Goal: Information Seeking & Learning: Learn about a topic

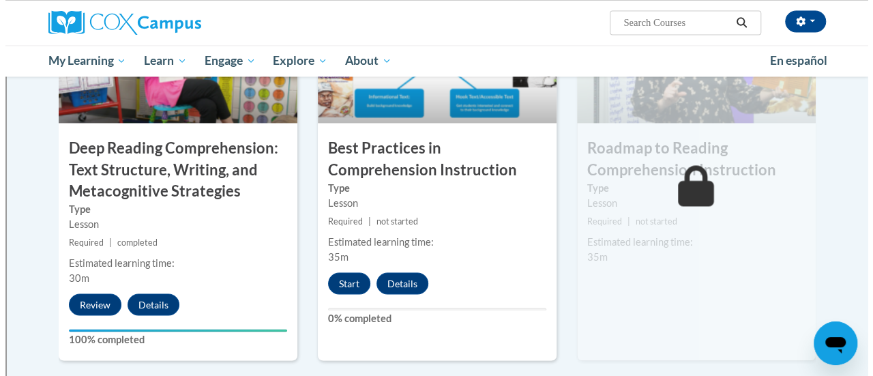
scroll to position [1120, 0]
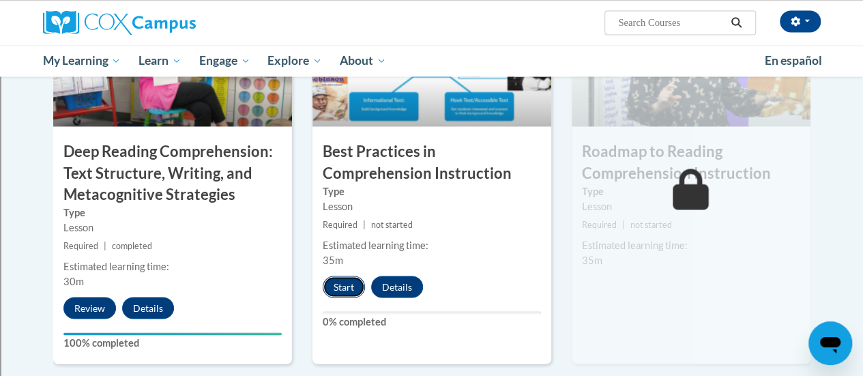
click at [345, 290] on button "Start" at bounding box center [344, 287] width 42 height 22
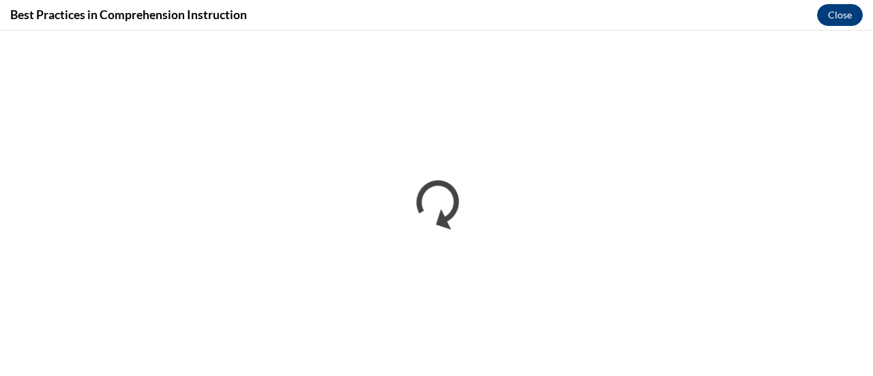
scroll to position [0, 0]
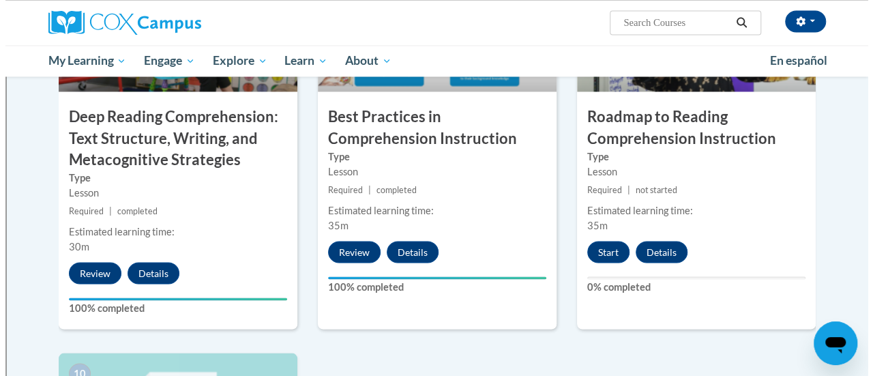
scroll to position [1154, 0]
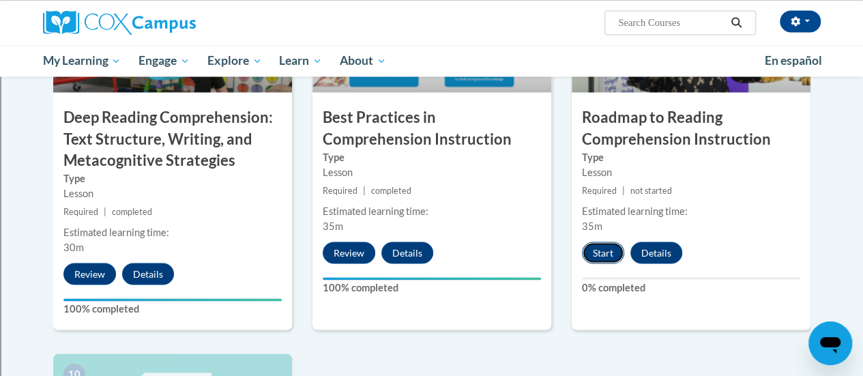
click at [595, 244] on button "Start" at bounding box center [603, 253] width 42 height 22
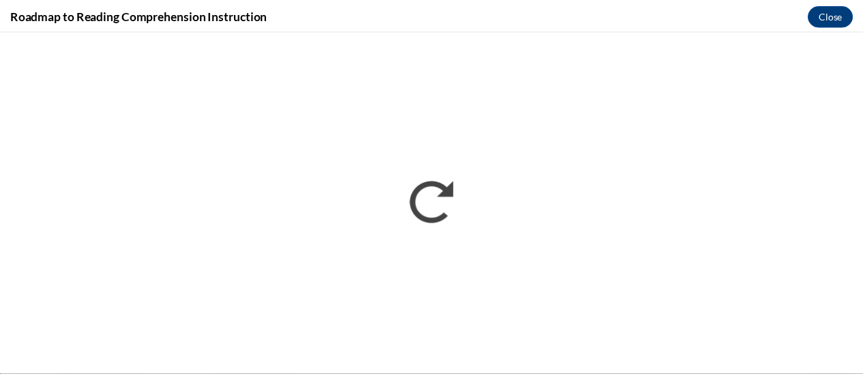
scroll to position [0, 0]
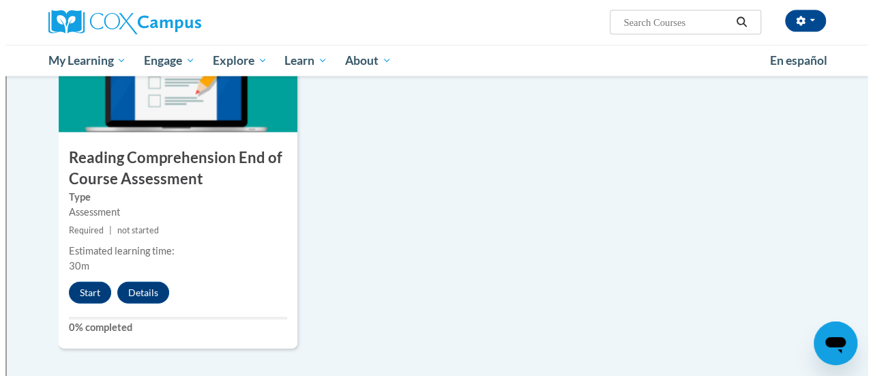
scroll to position [1558, 0]
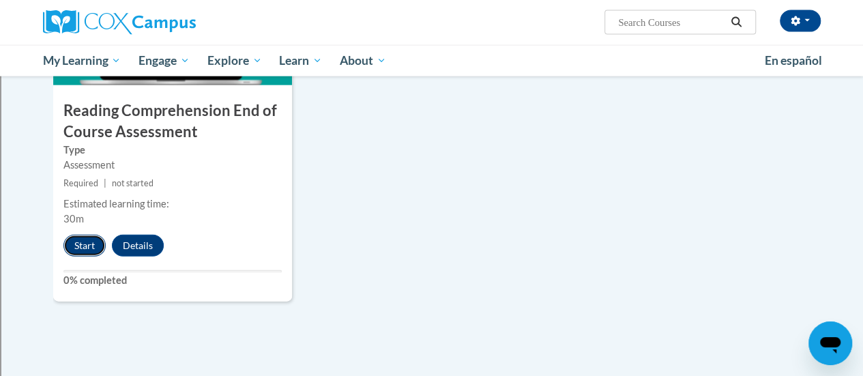
click at [81, 243] on button "Start" at bounding box center [84, 246] width 42 height 22
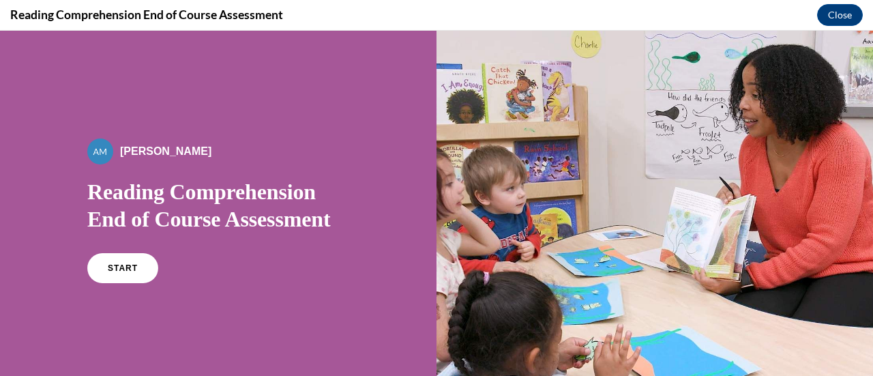
scroll to position [0, 0]
click at [107, 274] on span "START" at bounding box center [122, 268] width 31 height 10
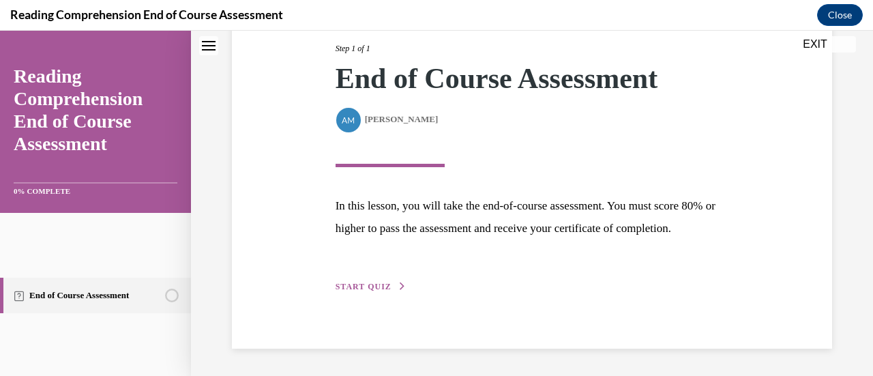
scroll to position [400, 0]
click at [407, 280] on button "START QUIZ" at bounding box center [371, 286] width 71 height 12
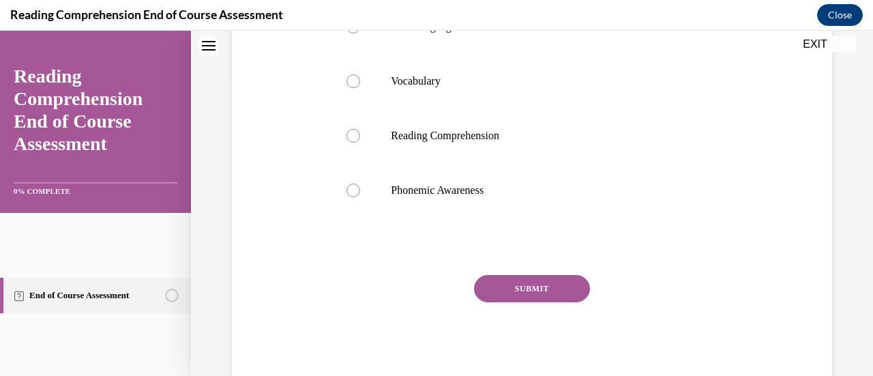
scroll to position [304, 0]
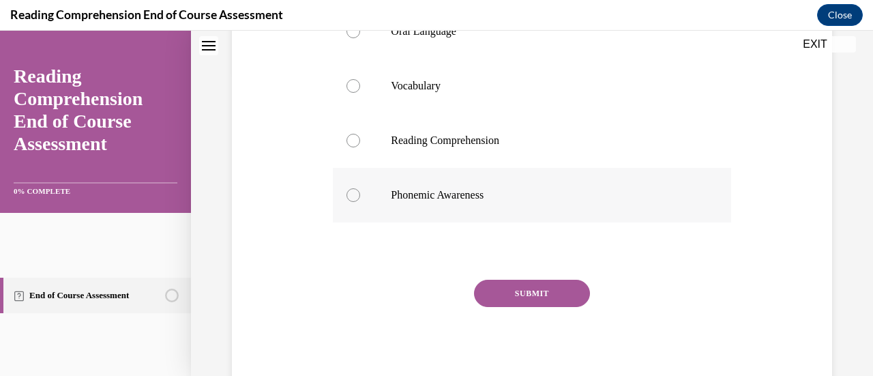
click at [360, 202] on div at bounding box center [354, 195] width 14 height 14
click at [360, 202] on input "Phonemic Awareness" at bounding box center [354, 195] width 14 height 14
radio input "true"
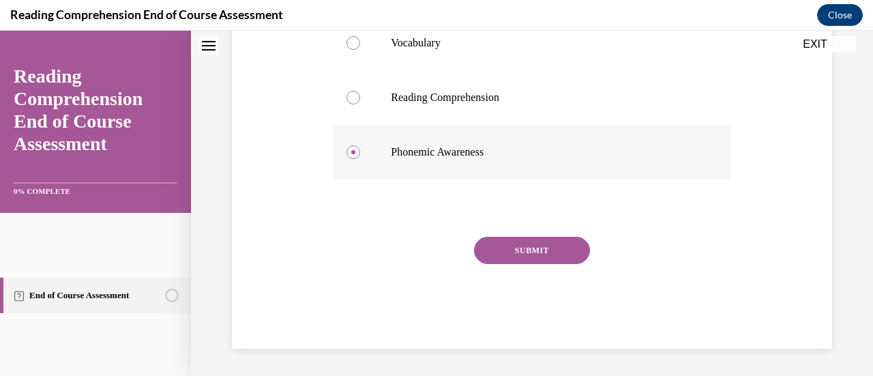
scroll to position [525, 0]
click at [544, 242] on button "SUBMIT" at bounding box center [532, 250] width 116 height 27
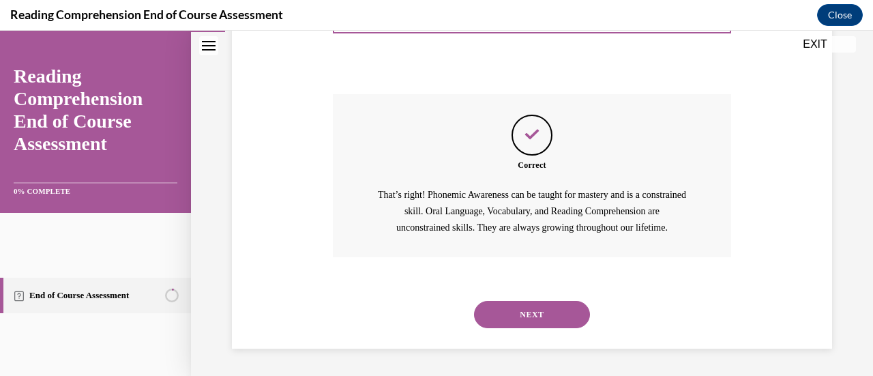
scroll to position [762, 0]
click at [544, 301] on button "NEXT" at bounding box center [532, 314] width 116 height 27
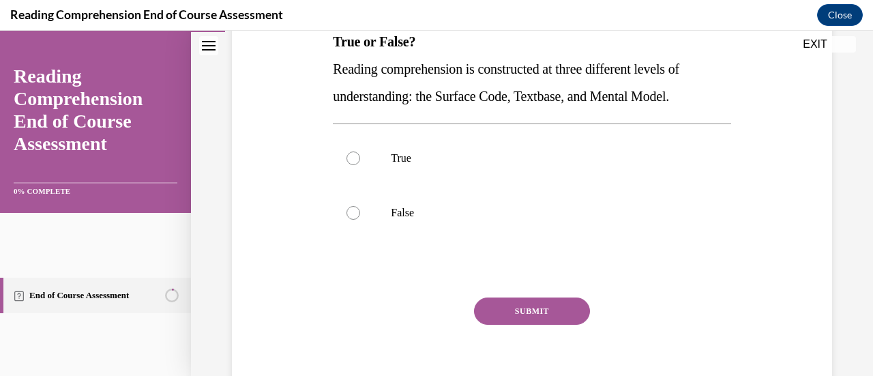
scroll to position [240, 0]
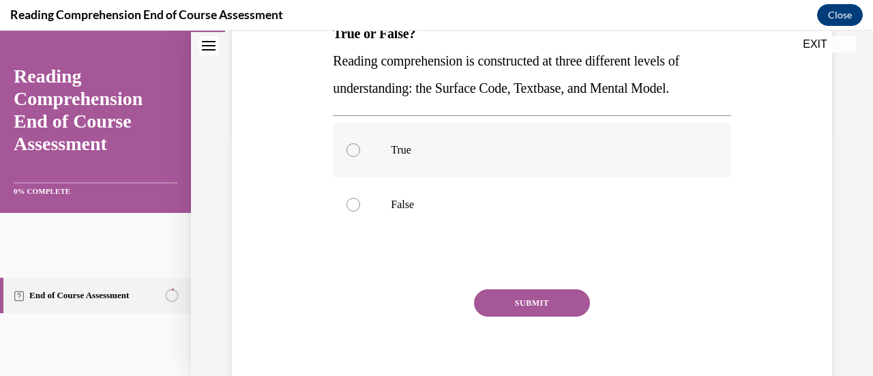
click at [360, 157] on div at bounding box center [354, 150] width 14 height 14
click at [360, 157] on input "True" at bounding box center [354, 150] width 14 height 14
radio input "true"
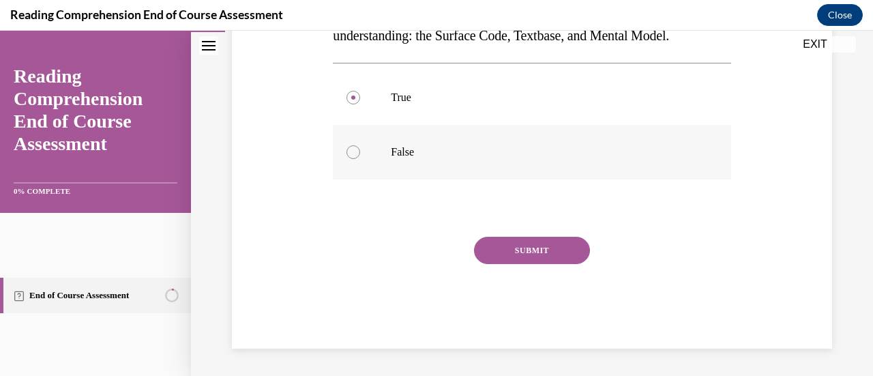
scroll to position [408, 0]
click at [546, 264] on button "SUBMIT" at bounding box center [532, 250] width 116 height 27
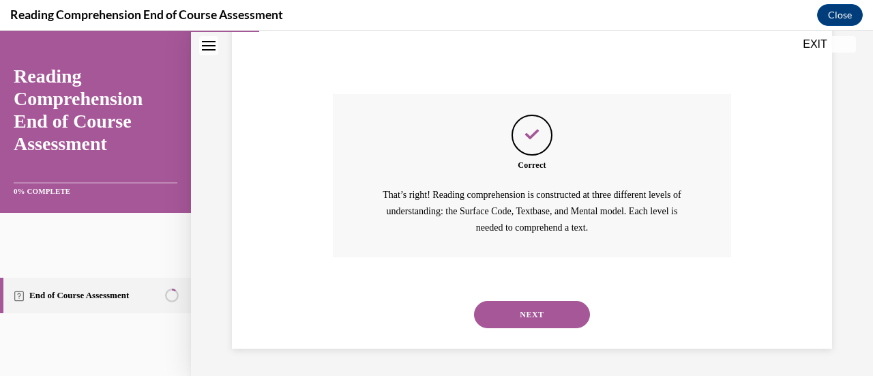
scroll to position [663, 0]
click at [548, 301] on button "NEXT" at bounding box center [532, 314] width 116 height 27
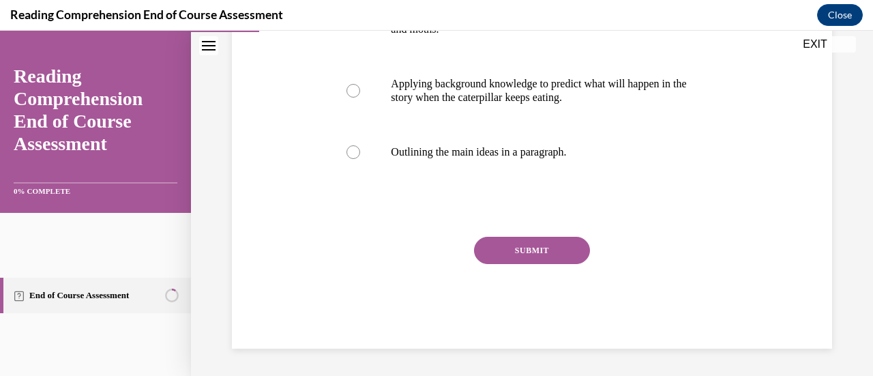
scroll to position [407, 0]
click at [360, 98] on div at bounding box center [354, 91] width 14 height 14
click at [360, 98] on input "Applying background knowledge to predict what will happen in the story when the…" at bounding box center [354, 91] width 14 height 14
radio input "true"
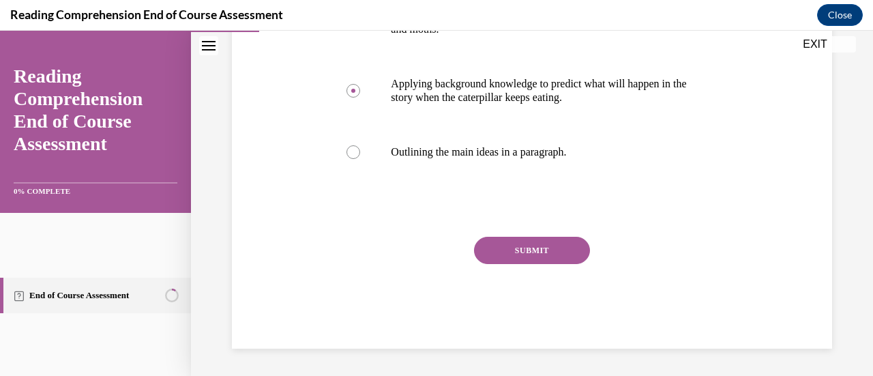
click at [542, 263] on button "SUBMIT" at bounding box center [532, 250] width 116 height 27
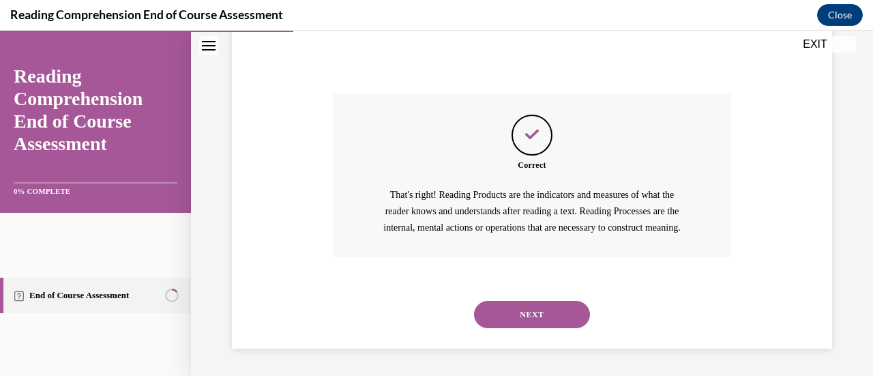
scroll to position [864, 0]
click at [557, 302] on button "NEXT" at bounding box center [532, 314] width 116 height 27
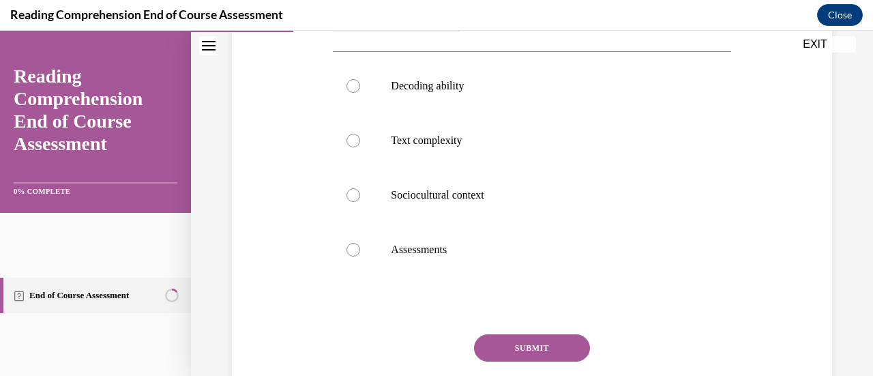
scroll to position [338, 0]
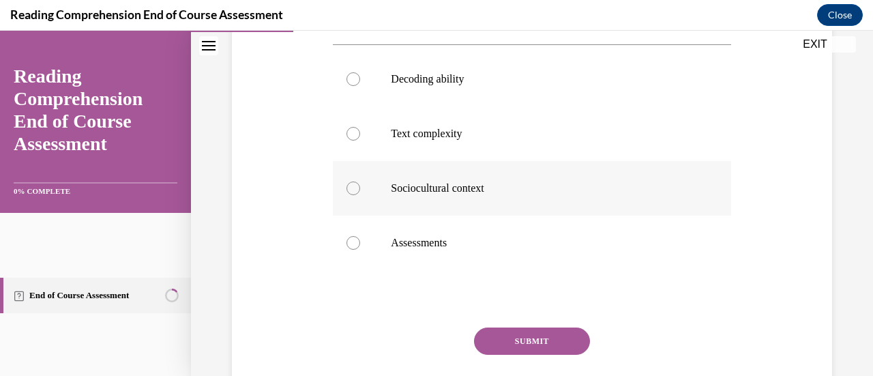
click at [360, 195] on div at bounding box center [354, 188] width 14 height 14
click at [360, 195] on input "Sociocultural context" at bounding box center [354, 188] width 14 height 14
radio input "true"
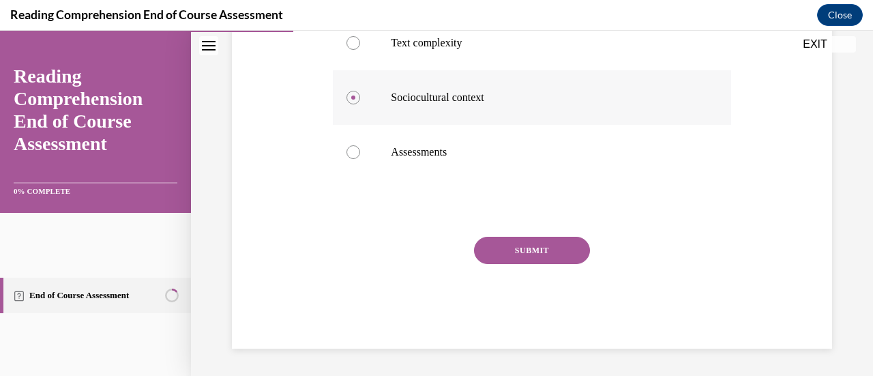
scroll to position [458, 0]
click at [559, 264] on button "SUBMIT" at bounding box center [532, 250] width 116 height 27
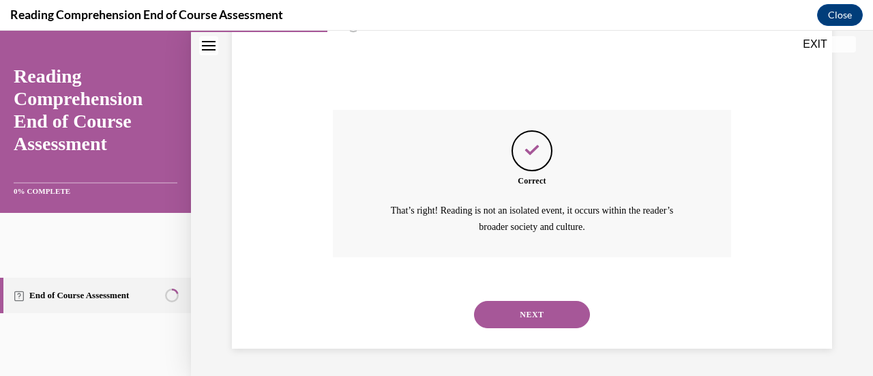
scroll to position [779, 0]
click at [553, 301] on button "NEXT" at bounding box center [532, 314] width 116 height 27
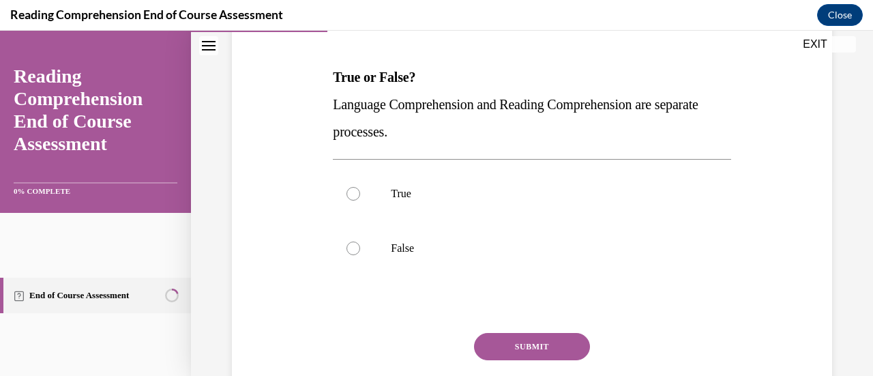
scroll to position [198, 0]
click at [360, 254] on div at bounding box center [354, 247] width 14 height 14
click at [360, 254] on input "False" at bounding box center [354, 247] width 14 height 14
radio input "true"
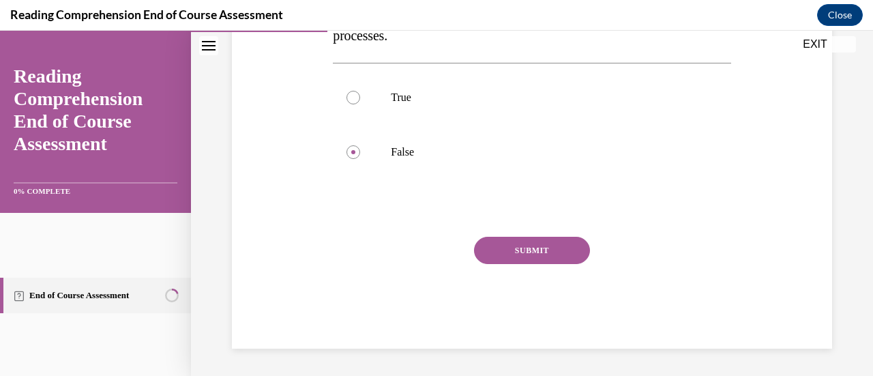
scroll to position [300, 0]
click at [533, 264] on button "SUBMIT" at bounding box center [532, 250] width 116 height 27
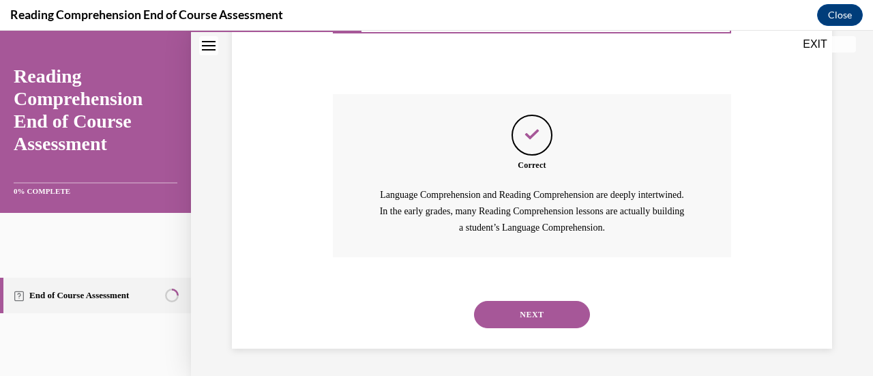
scroll to position [655, 0]
click at [549, 301] on button "NEXT" at bounding box center [532, 314] width 116 height 27
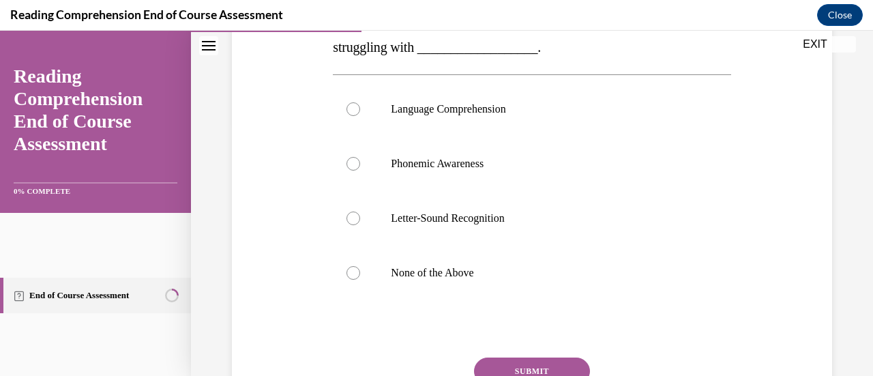
scroll to position [253, 0]
click at [360, 117] on div at bounding box center [354, 110] width 14 height 14
click at [360, 117] on input "Language Comprehension" at bounding box center [354, 110] width 14 height 14
radio input "true"
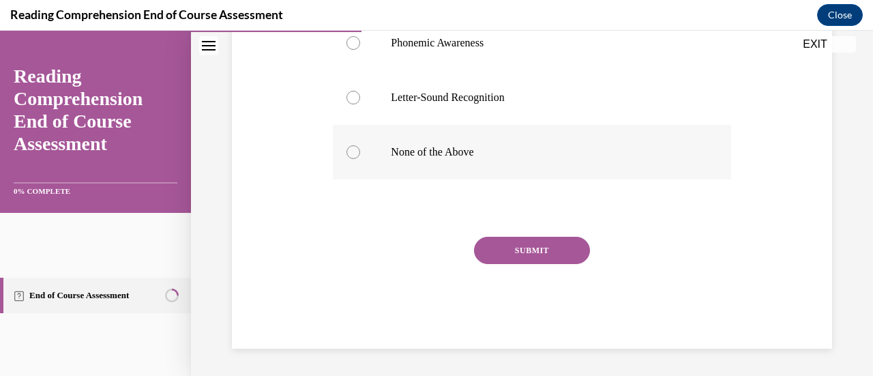
scroll to position [468, 0]
click at [540, 264] on button "SUBMIT" at bounding box center [532, 250] width 116 height 27
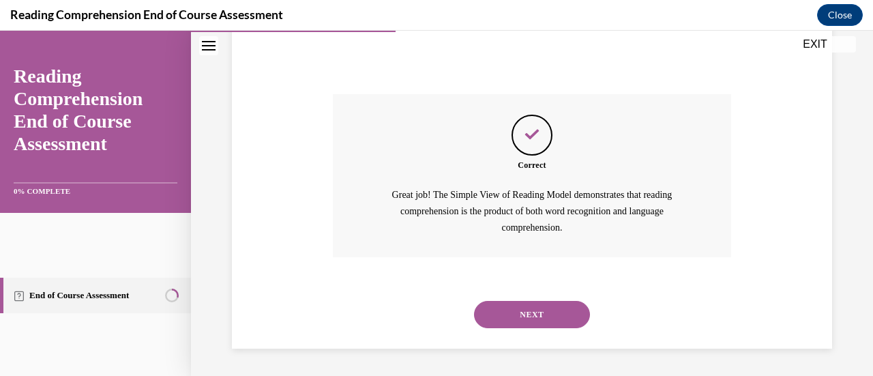
scroll to position [742, 0]
click at [547, 301] on button "NEXT" at bounding box center [532, 314] width 116 height 27
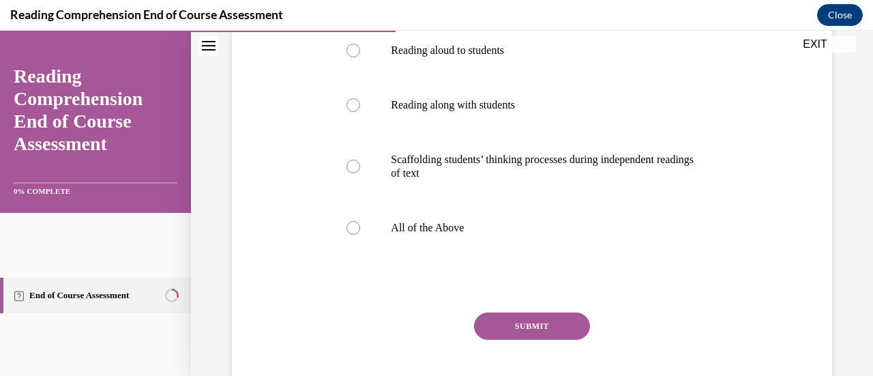
scroll to position [367, 0]
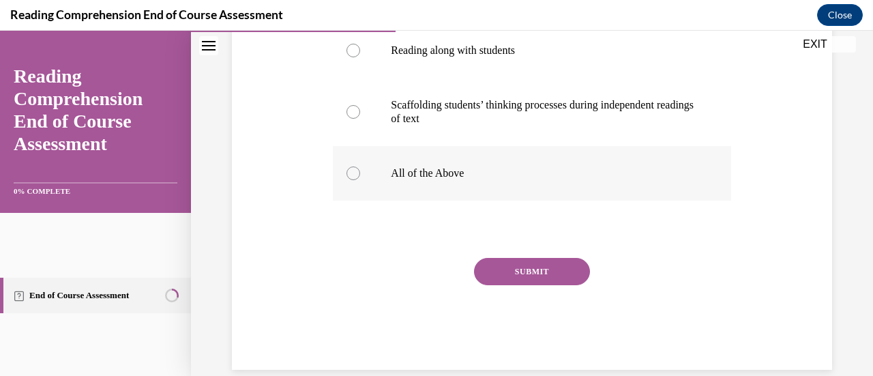
click at [360, 180] on div at bounding box center [354, 173] width 14 height 14
click at [360, 180] on input "All of the Above" at bounding box center [354, 173] width 14 height 14
radio input "true"
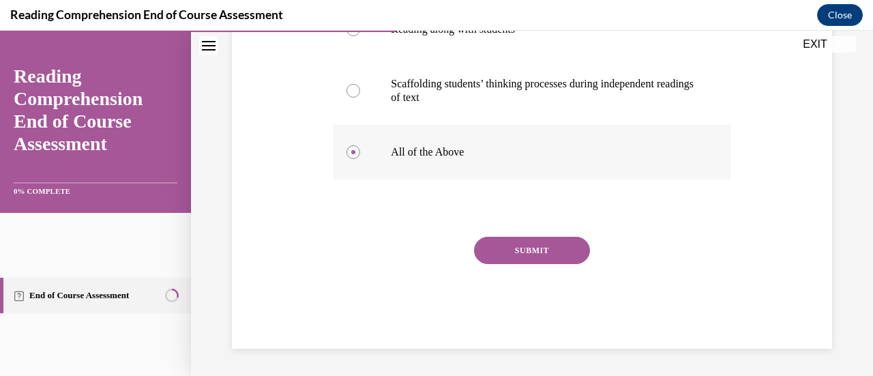
scroll to position [503, 0]
click at [540, 264] on button "SUBMIT" at bounding box center [532, 250] width 116 height 27
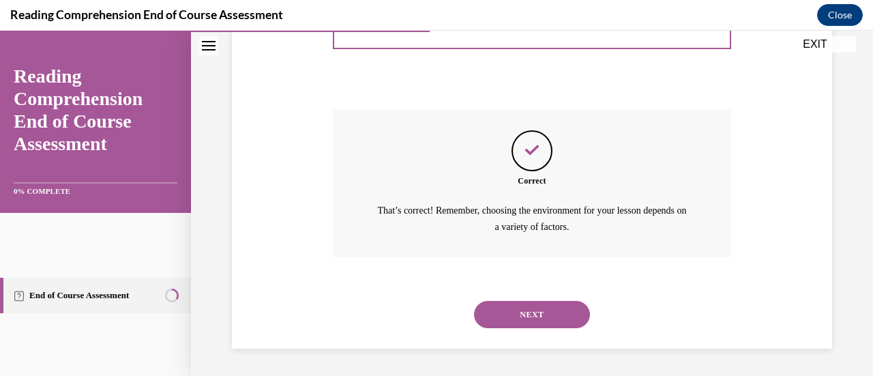
scroll to position [756, 0]
click at [542, 302] on button "NEXT" at bounding box center [532, 314] width 116 height 27
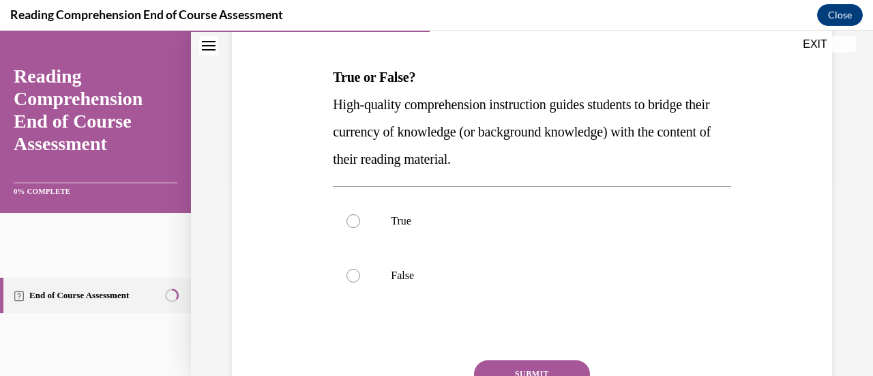
scroll to position [198, 0]
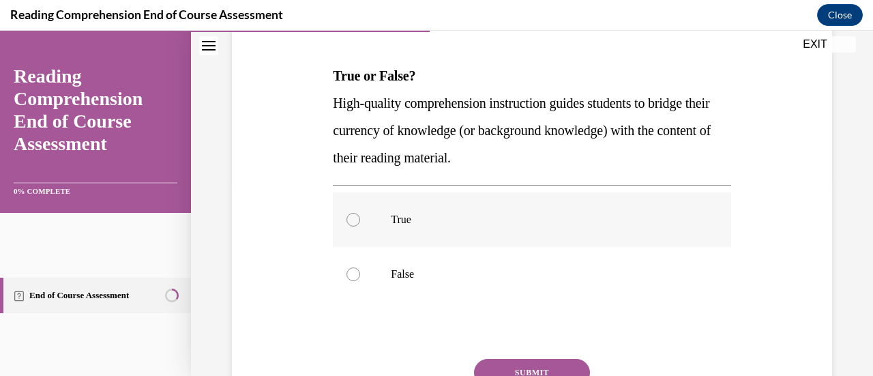
click at [360, 227] on div at bounding box center [354, 220] width 14 height 14
click at [360, 227] on input "True" at bounding box center [354, 220] width 14 height 14
radio input "true"
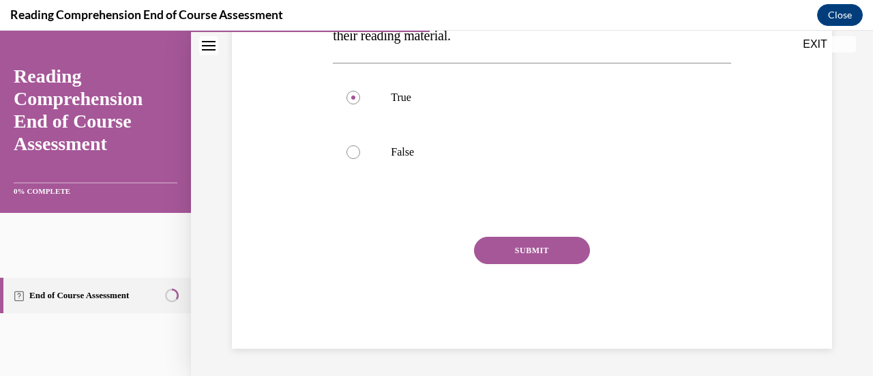
scroll to position [379, 0]
click at [546, 264] on button "SUBMIT" at bounding box center [532, 250] width 116 height 27
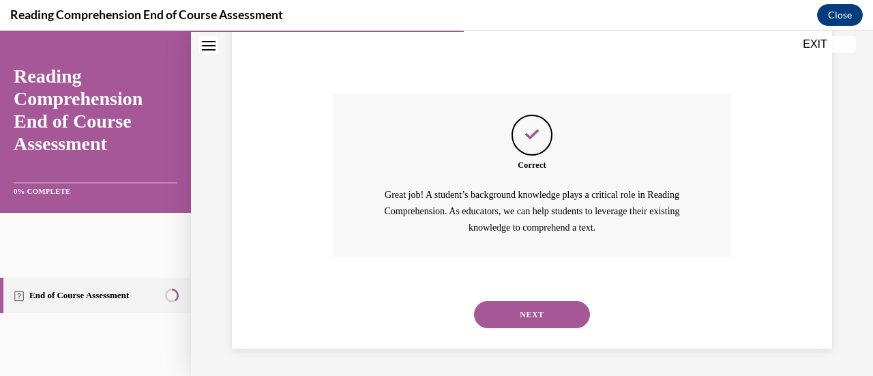
scroll to position [663, 0]
click at [541, 301] on button "NEXT" at bounding box center [532, 314] width 116 height 27
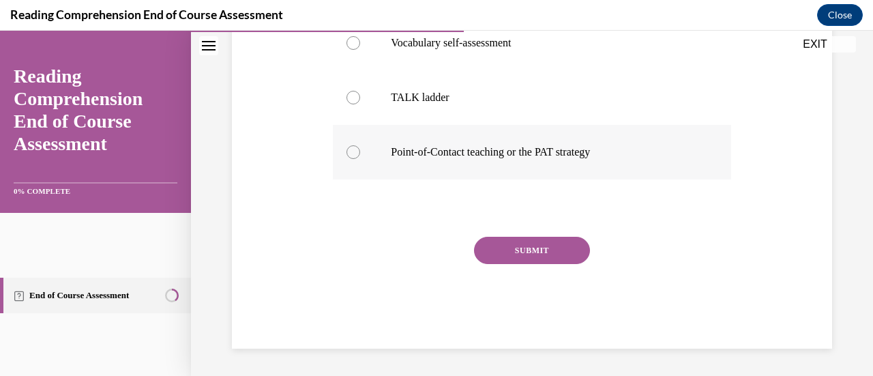
scroll to position [454, 0]
click at [360, 159] on div at bounding box center [354, 152] width 14 height 14
click at [360, 159] on input "Point-of-Contact teaching or the PAT strategy" at bounding box center [354, 152] width 14 height 14
radio input "true"
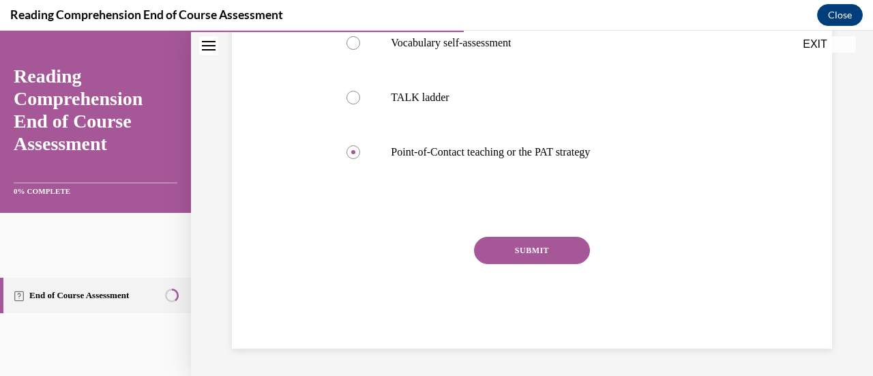
click at [544, 257] on button "SUBMIT" at bounding box center [532, 250] width 116 height 27
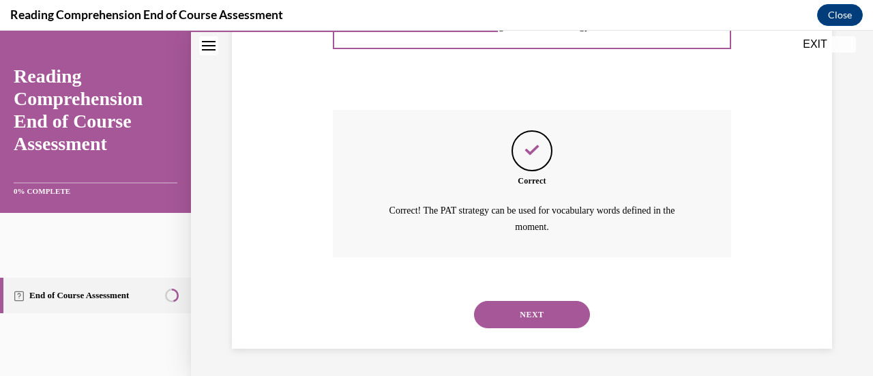
scroll to position [776, 0]
click at [537, 301] on button "NEXT" at bounding box center [532, 314] width 116 height 27
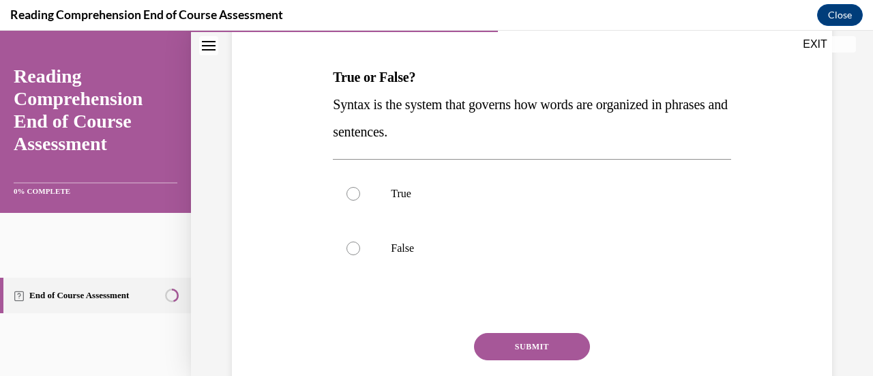
scroll to position [206, 0]
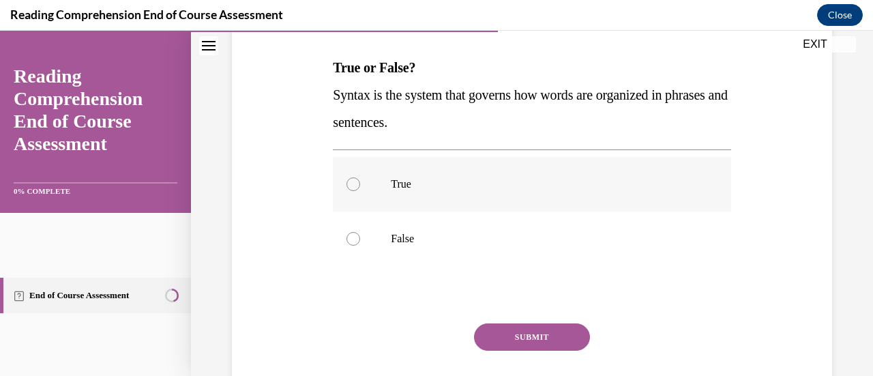
click at [412, 211] on label "True" at bounding box center [532, 184] width 398 height 55
click at [360, 191] on input "True" at bounding box center [354, 184] width 14 height 14
radio input "true"
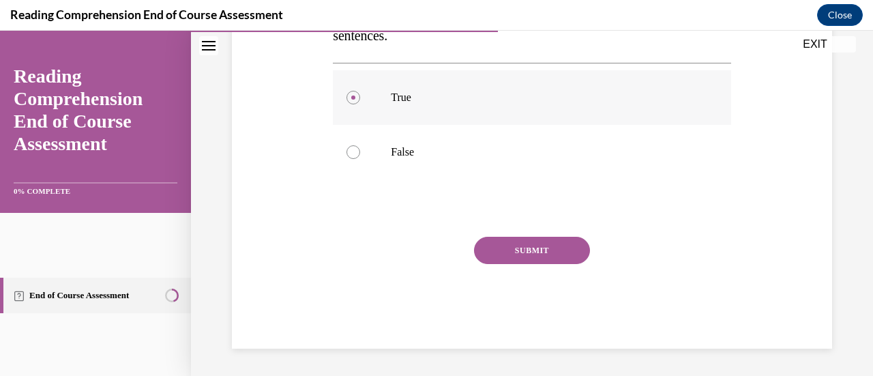
scroll to position [362, 0]
click at [554, 264] on button "SUBMIT" at bounding box center [532, 250] width 116 height 27
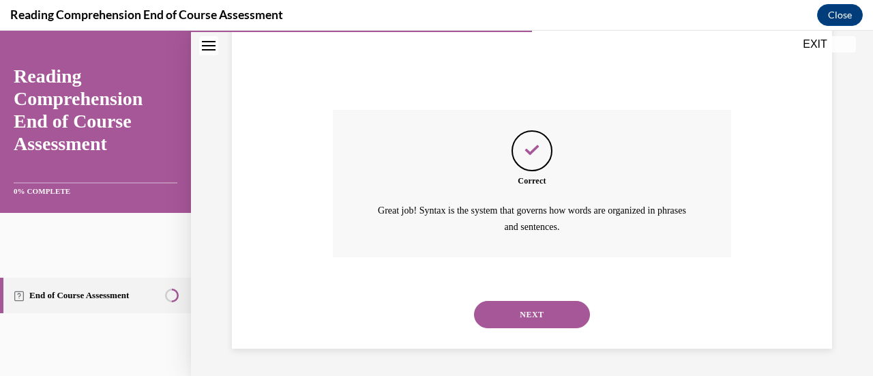
scroll to position [594, 0]
click at [547, 301] on button "NEXT" at bounding box center [532, 314] width 116 height 27
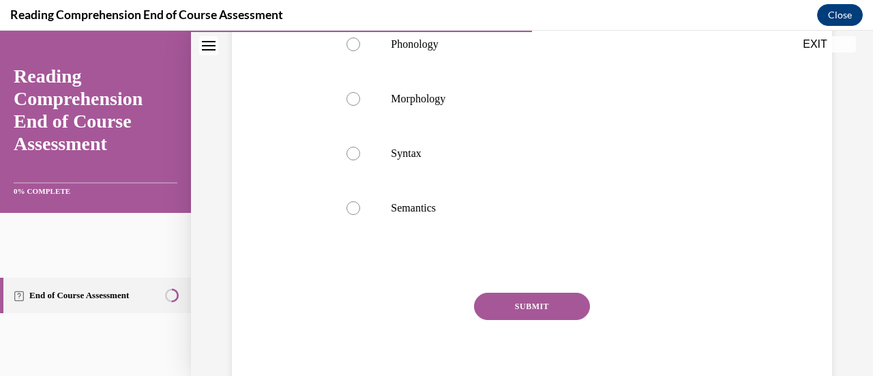
scroll to position [319, 0]
click at [360, 160] on div at bounding box center [354, 153] width 14 height 14
click at [360, 160] on input "Syntax" at bounding box center [354, 153] width 14 height 14
radio input "true"
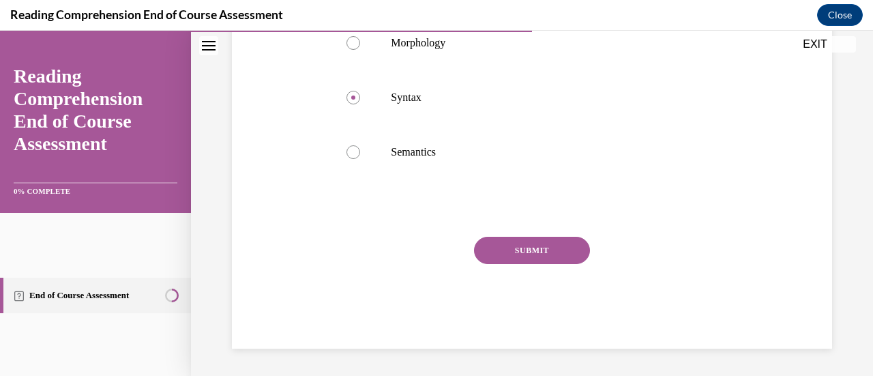
scroll to position [452, 0]
click at [542, 264] on button "SUBMIT" at bounding box center [532, 250] width 116 height 27
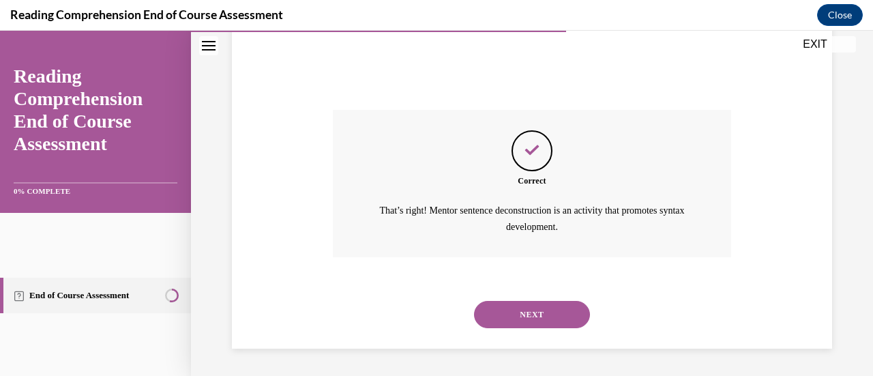
scroll to position [701, 0]
click at [545, 302] on button "NEXT" at bounding box center [532, 314] width 116 height 27
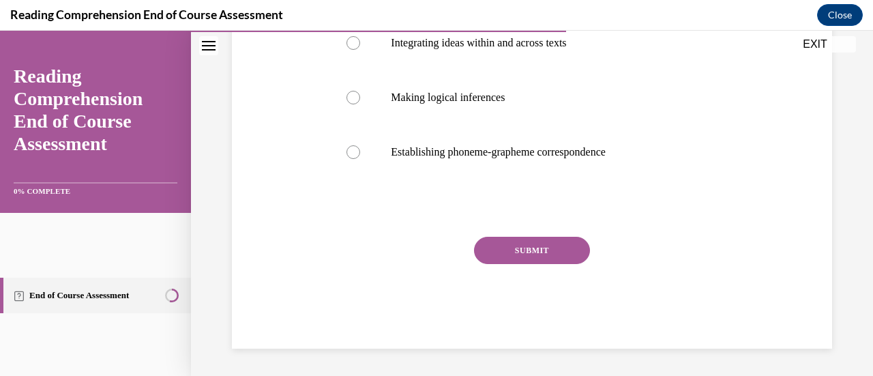
scroll to position [359, 0]
click at [360, 159] on div at bounding box center [354, 152] width 14 height 14
click at [360, 159] on input "Establishing phoneme-grapheme correspondence" at bounding box center [354, 152] width 14 height 14
radio input "true"
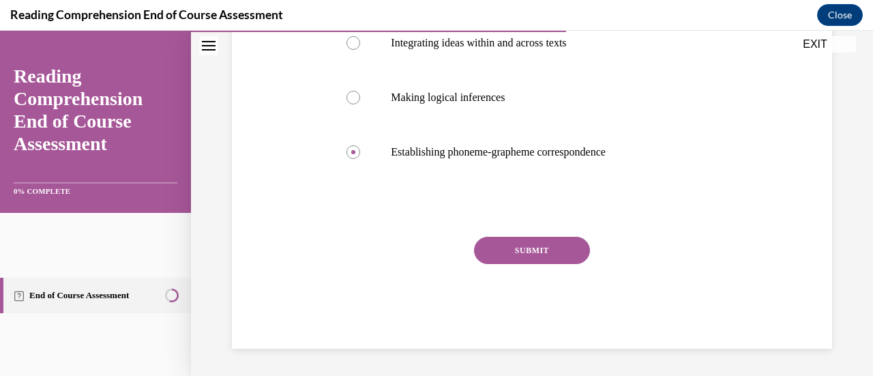
click at [550, 264] on button "SUBMIT" at bounding box center [532, 250] width 116 height 27
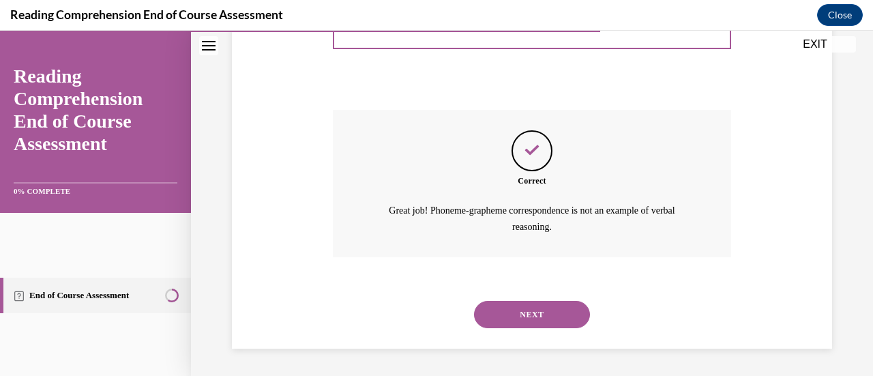
scroll to position [753, 0]
click at [546, 301] on button "NEXT" at bounding box center [532, 314] width 116 height 27
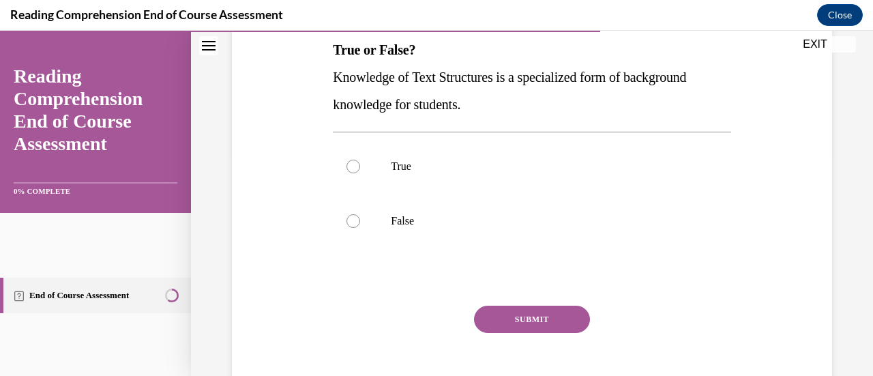
scroll to position [225, 0]
click at [360, 172] on div at bounding box center [354, 165] width 14 height 14
click at [360, 172] on input "True" at bounding box center [354, 165] width 14 height 14
radio input "true"
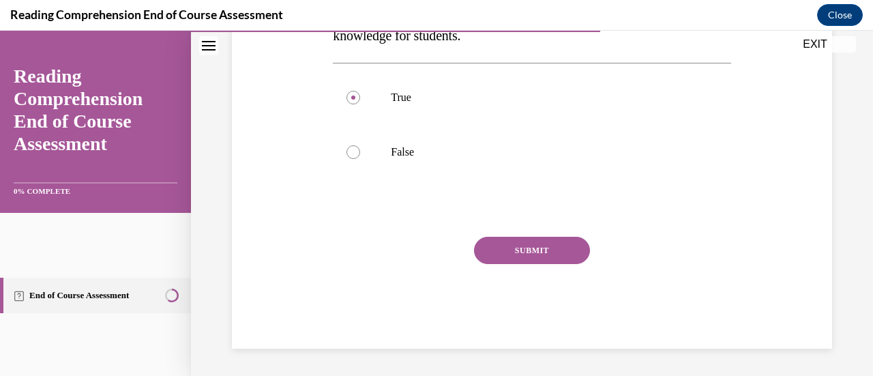
scroll to position [360, 0]
click at [562, 264] on button "SUBMIT" at bounding box center [532, 250] width 116 height 27
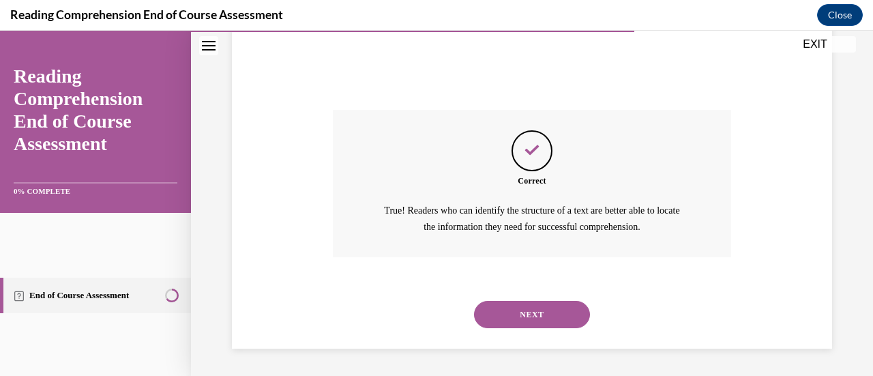
scroll to position [614, 0]
click at [543, 302] on button "NEXT" at bounding box center [532, 314] width 116 height 27
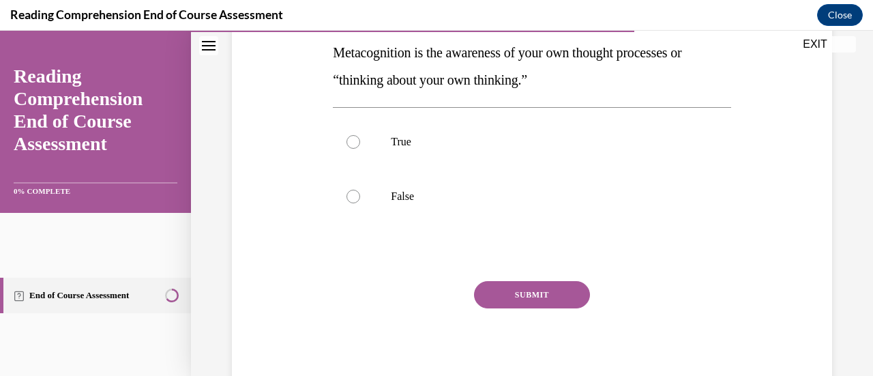
scroll to position [257, 0]
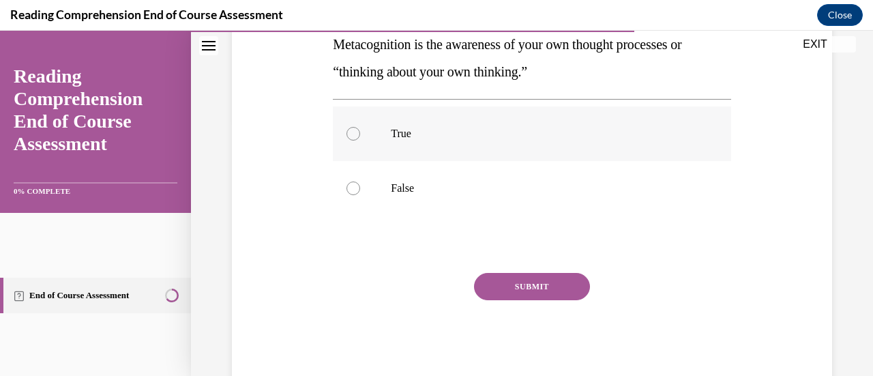
click at [360, 141] on div at bounding box center [354, 134] width 14 height 14
click at [360, 141] on input "True" at bounding box center [354, 134] width 14 height 14
radio input "true"
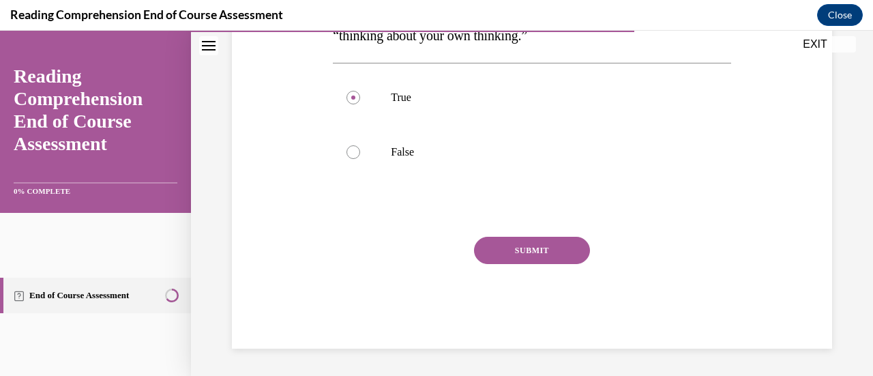
click at [552, 264] on button "SUBMIT" at bounding box center [532, 250] width 116 height 27
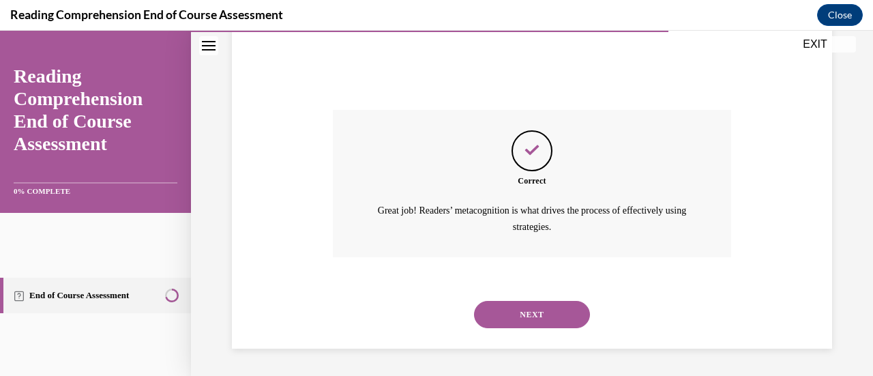
scroll to position [594, 0]
click at [557, 306] on button "NEXT" at bounding box center [532, 314] width 116 height 27
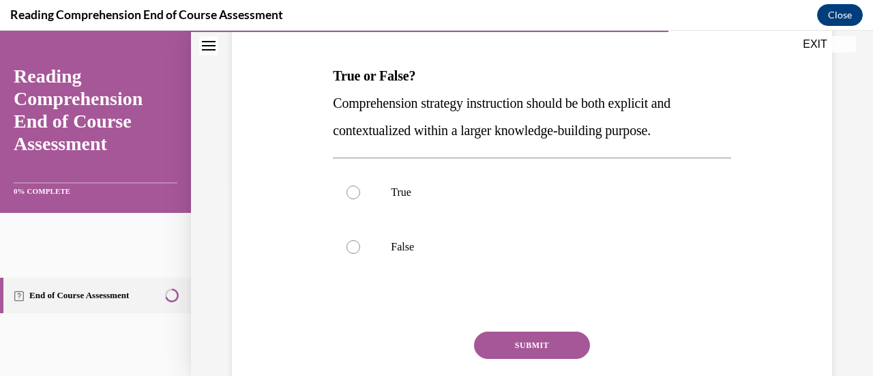
scroll to position [210, 0]
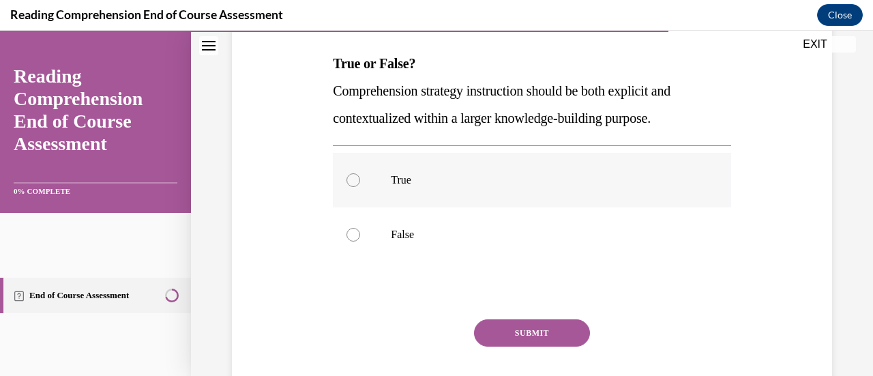
click at [360, 187] on div at bounding box center [354, 180] width 14 height 14
click at [360, 187] on input "True" at bounding box center [354, 180] width 14 height 14
radio input "true"
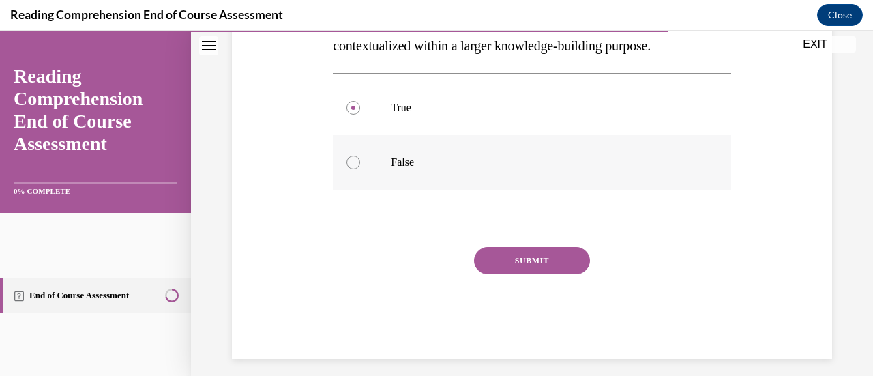
scroll to position [349, 0]
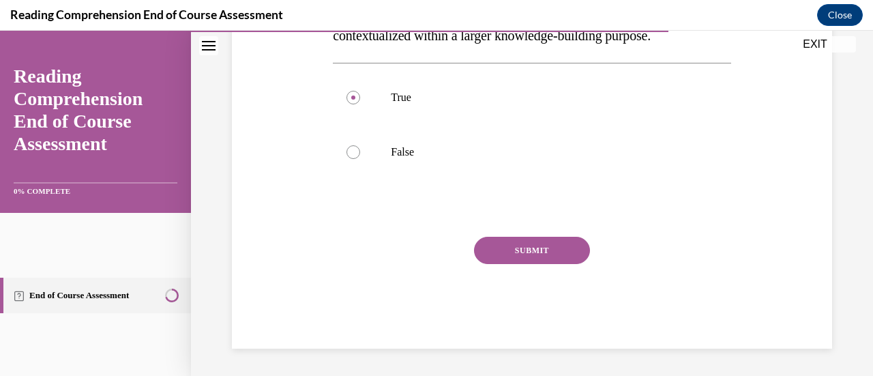
click at [535, 264] on button "SUBMIT" at bounding box center [532, 250] width 116 height 27
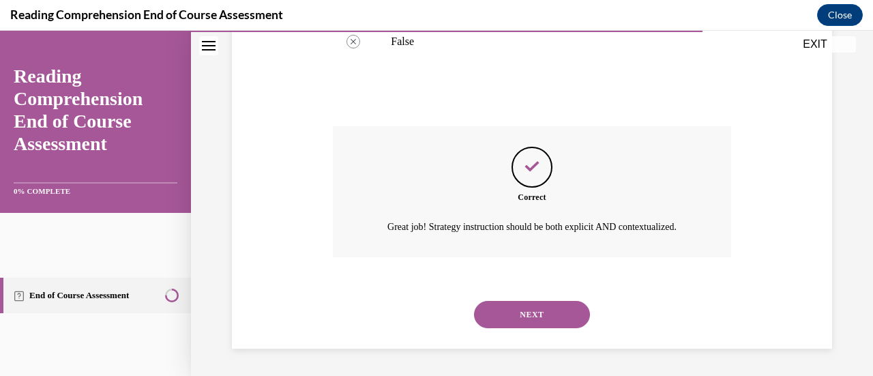
scroll to position [623, 0]
click at [564, 301] on button "NEXT" at bounding box center [532, 314] width 116 height 27
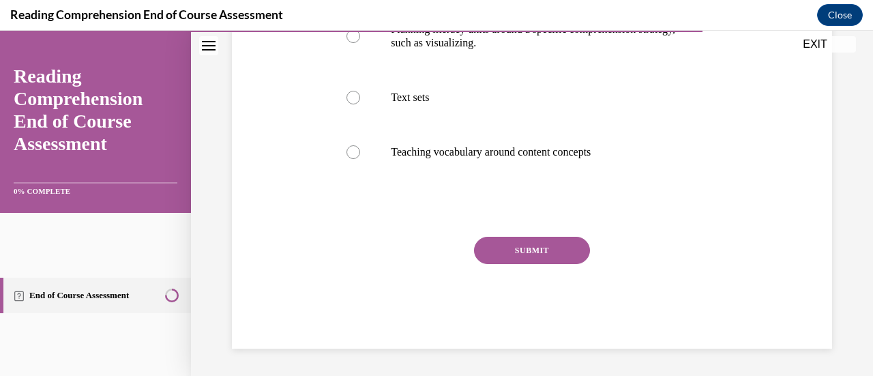
scroll to position [401, 0]
click at [360, 104] on div at bounding box center [354, 98] width 14 height 14
click at [360, 104] on input "Text sets" at bounding box center [354, 98] width 14 height 14
radio input "true"
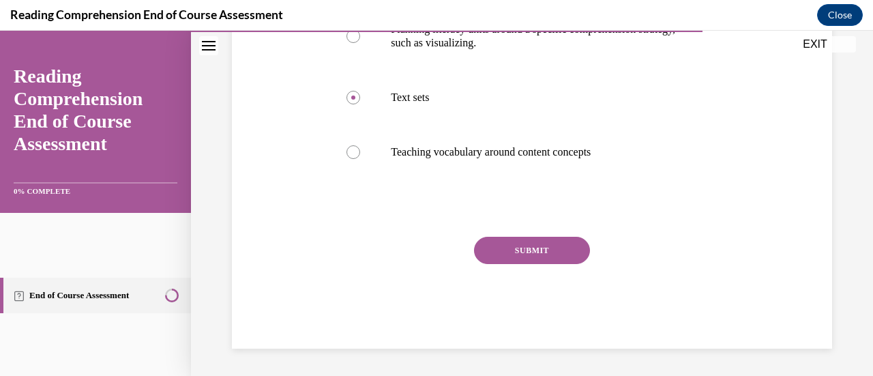
click at [543, 264] on button "SUBMIT" at bounding box center [532, 250] width 116 height 27
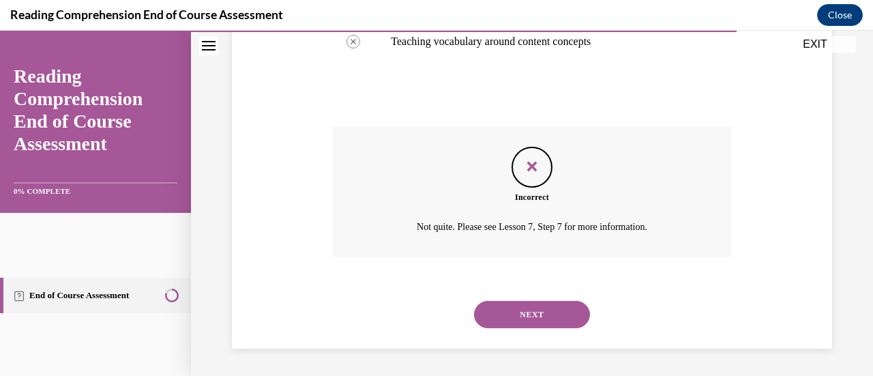
scroll to position [770, 0]
click at [536, 301] on button "NEXT" at bounding box center [532, 314] width 116 height 27
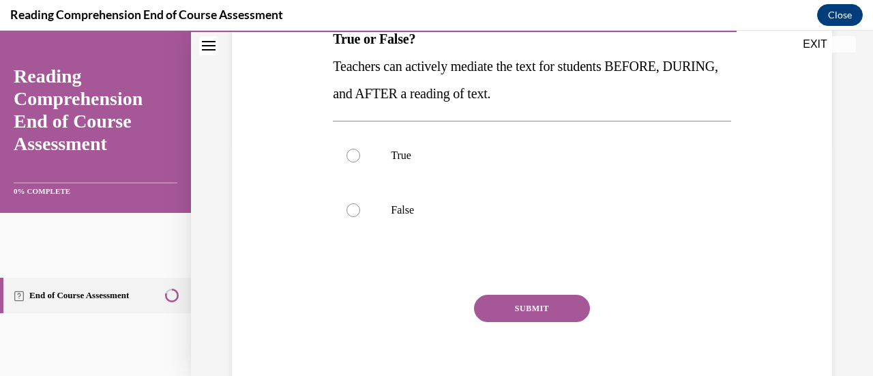
scroll to position [236, 0]
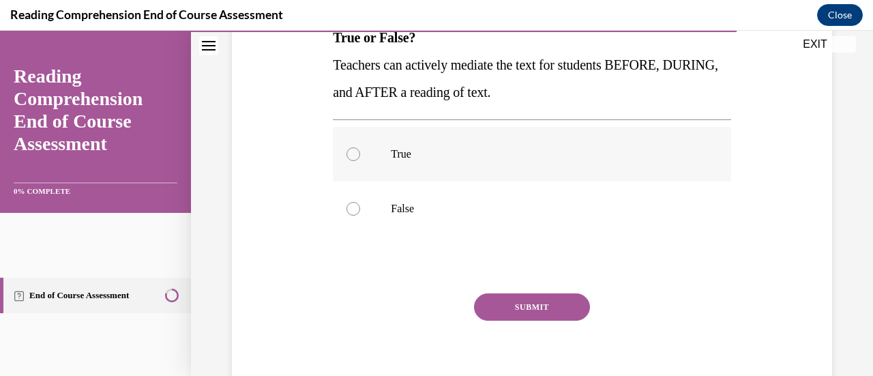
click at [360, 161] on div at bounding box center [354, 154] width 14 height 14
click at [360, 161] on input "True" at bounding box center [354, 154] width 14 height 14
radio input "true"
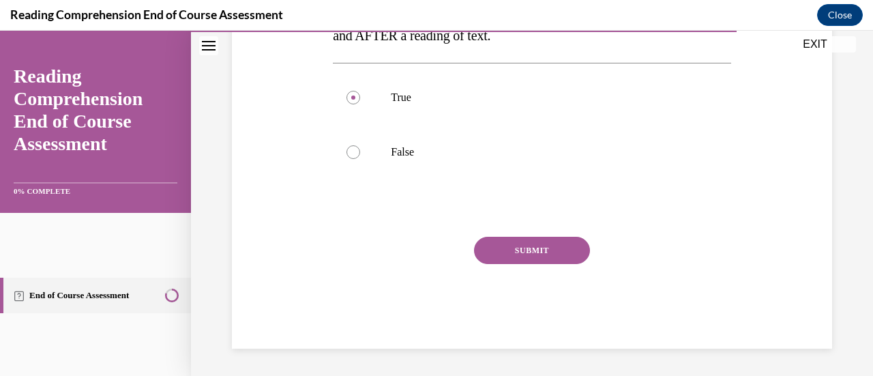
scroll to position [400, 0]
click at [549, 250] on button "SUBMIT" at bounding box center [532, 250] width 116 height 27
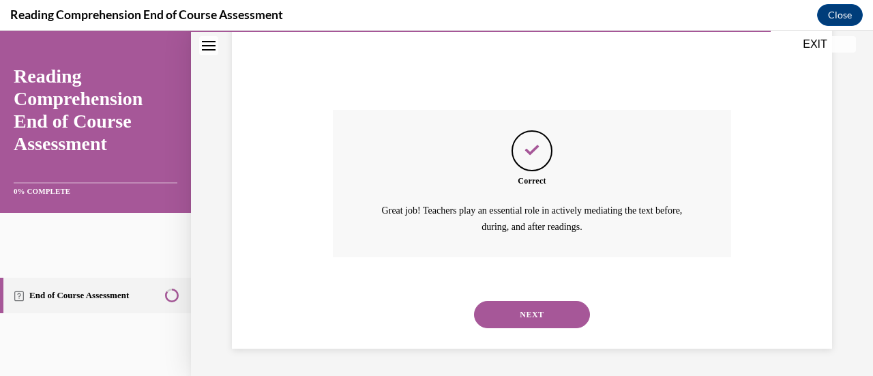
scroll to position [614, 0]
click at [550, 301] on button "NEXT" at bounding box center [532, 314] width 116 height 27
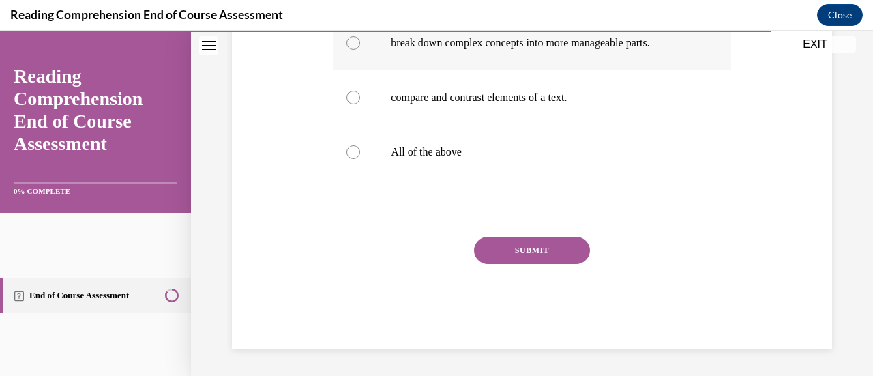
scroll to position [361, 0]
click at [360, 159] on div at bounding box center [354, 152] width 14 height 14
click at [360, 159] on input "All of the above" at bounding box center [354, 152] width 14 height 14
radio input "true"
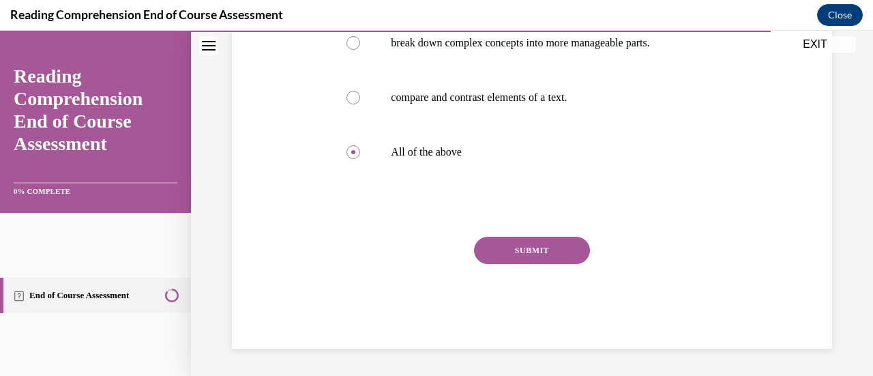
click at [534, 264] on button "SUBMIT" at bounding box center [532, 250] width 116 height 27
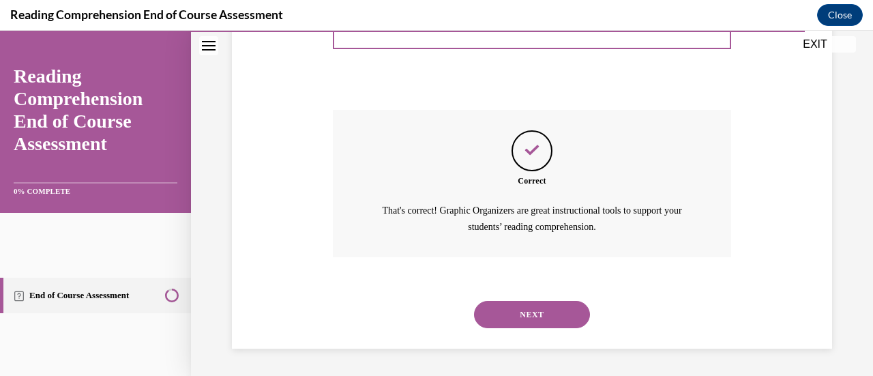
scroll to position [744, 0]
click at [534, 307] on button "NEXT" at bounding box center [532, 314] width 116 height 27
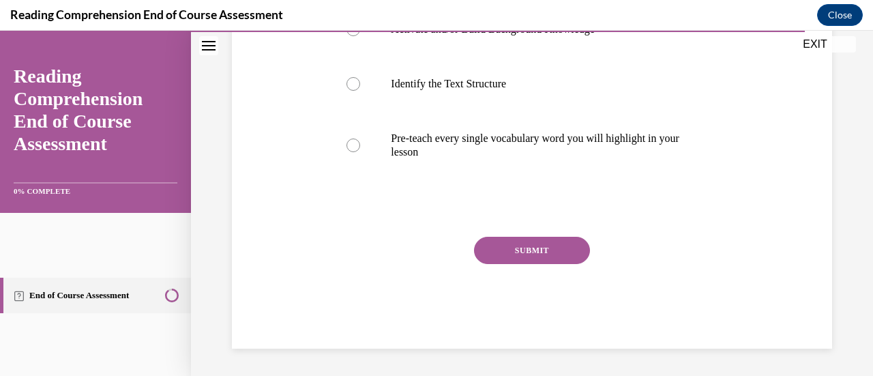
scroll to position [398, 0]
click at [360, 152] on div at bounding box center [354, 145] width 14 height 14
click at [360, 152] on input "Pre-teach every single vocabulary word you will highlight in your lesson" at bounding box center [354, 145] width 14 height 14
radio input "true"
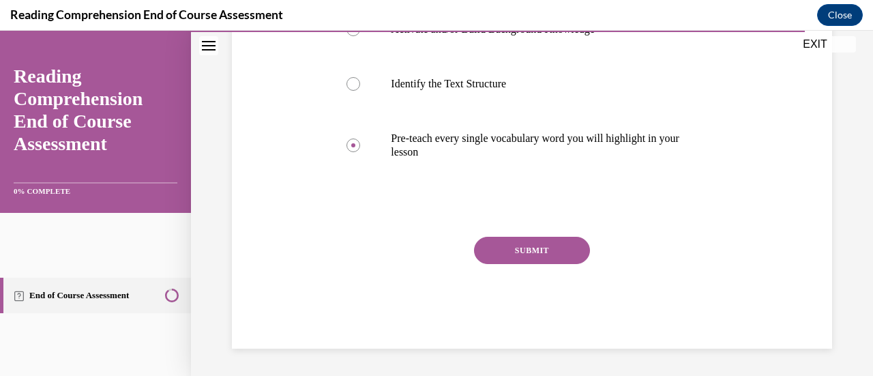
click at [544, 264] on button "SUBMIT" at bounding box center [532, 250] width 116 height 27
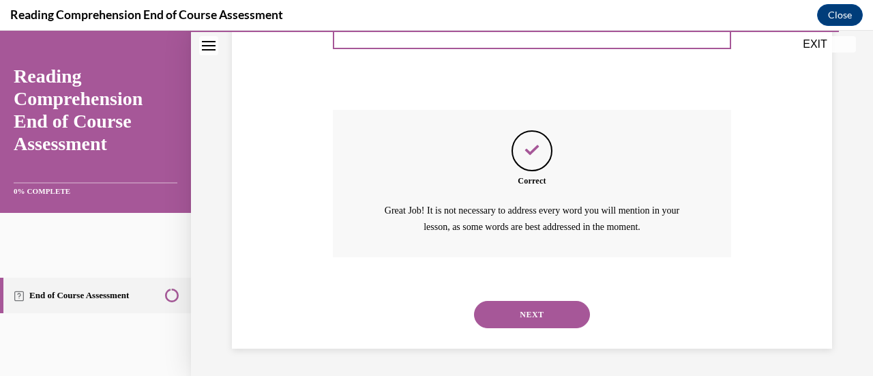
scroll to position [785, 0]
click at [537, 301] on button "NEXT" at bounding box center [532, 314] width 116 height 27
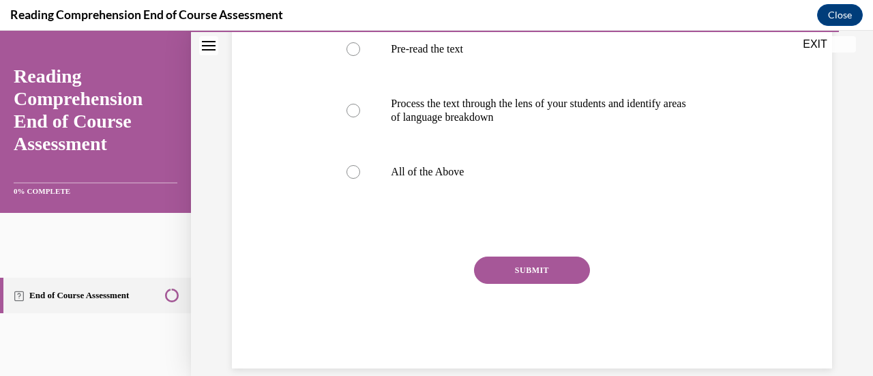
scroll to position [342, 0]
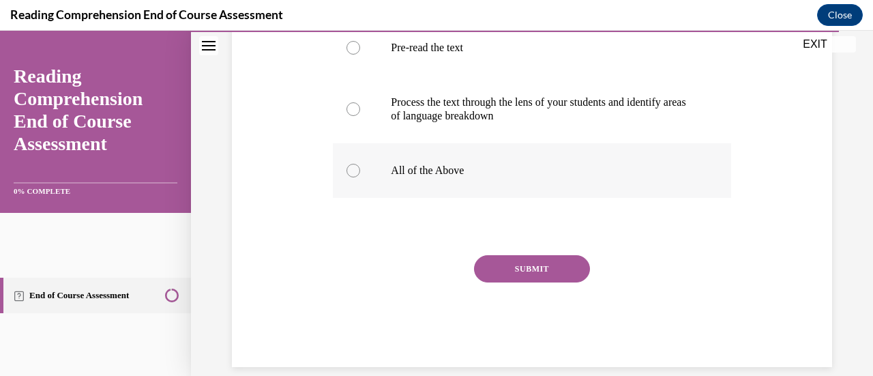
click at [360, 177] on div at bounding box center [354, 171] width 14 height 14
click at [360, 177] on input "All of the Above" at bounding box center [354, 171] width 14 height 14
radio input "true"
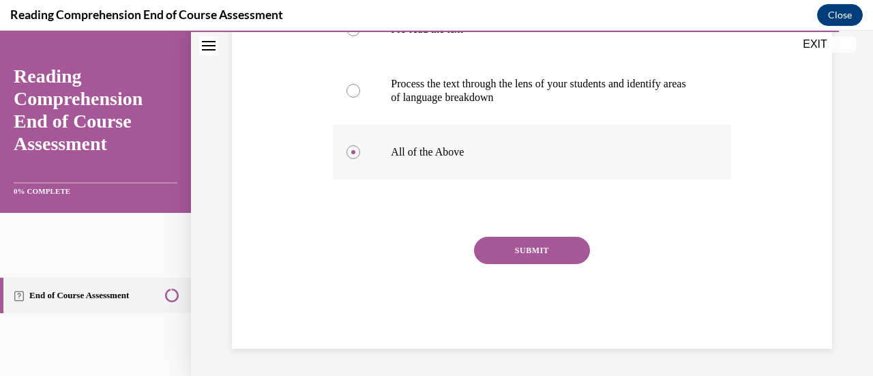
scroll to position [506, 0]
click at [534, 264] on button "SUBMIT" at bounding box center [532, 250] width 116 height 27
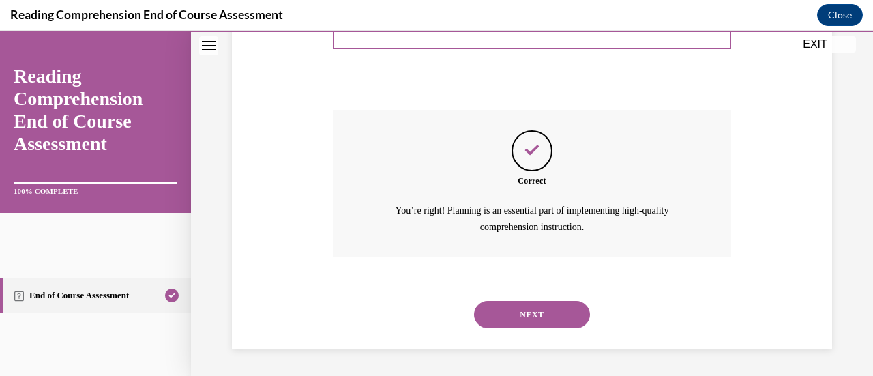
scroll to position [756, 0]
click at [550, 301] on button "NEXT" at bounding box center [532, 314] width 116 height 27
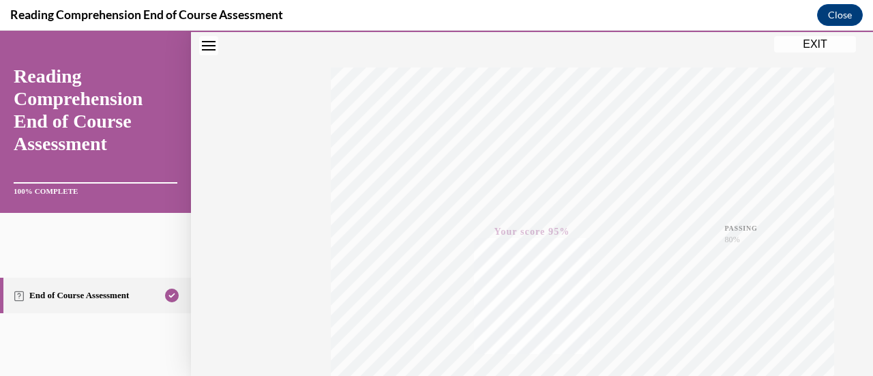
scroll to position [195, 0]
click at [790, 47] on button "EXIT" at bounding box center [815, 44] width 82 height 16
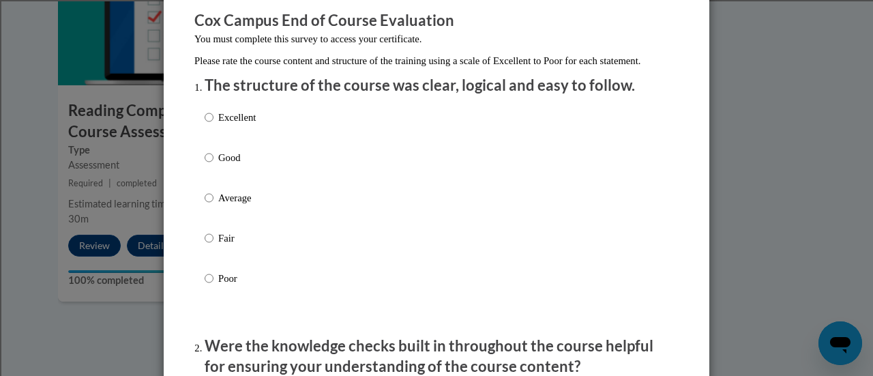
scroll to position [116, 0]
click at [205, 124] on input "Excellent" at bounding box center [209, 116] width 9 height 15
radio input "true"
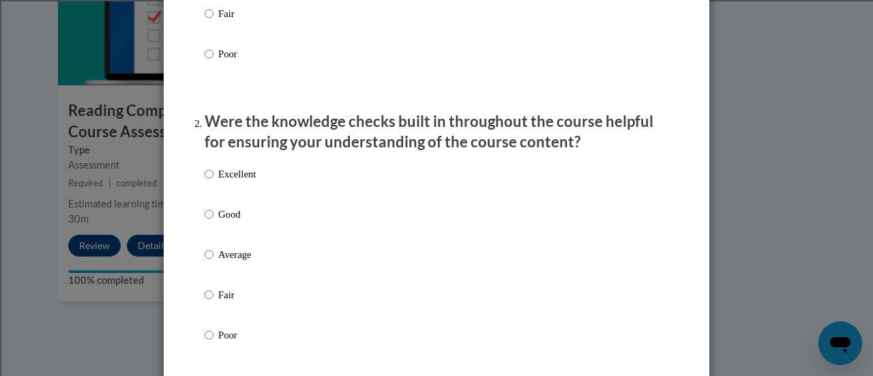
scroll to position [355, 0]
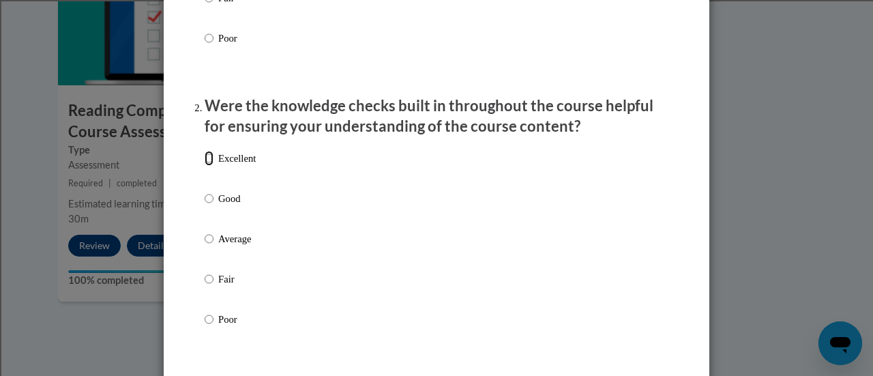
click at [205, 166] on input "Excellent" at bounding box center [209, 158] width 9 height 15
radio input "true"
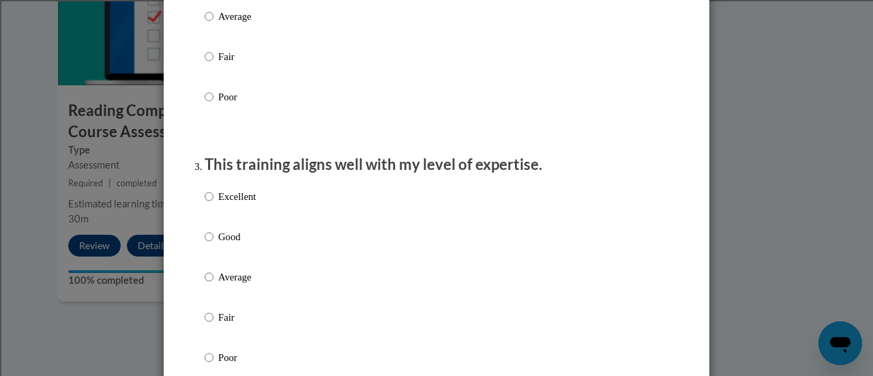
scroll to position [587, 0]
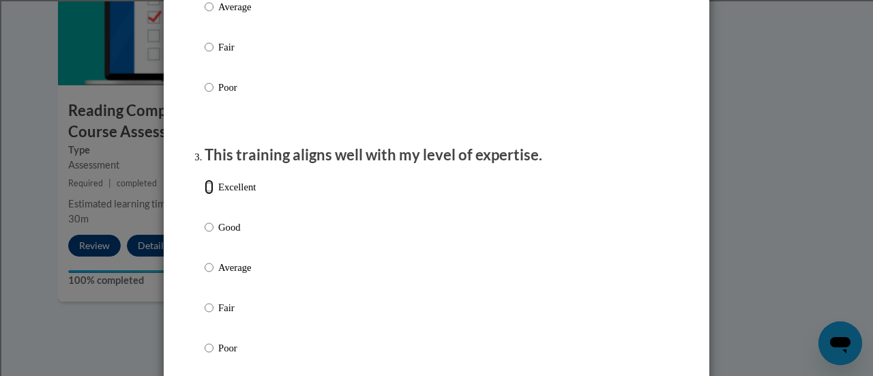
click at [205, 194] on input "Excellent" at bounding box center [209, 186] width 9 height 15
radio input "true"
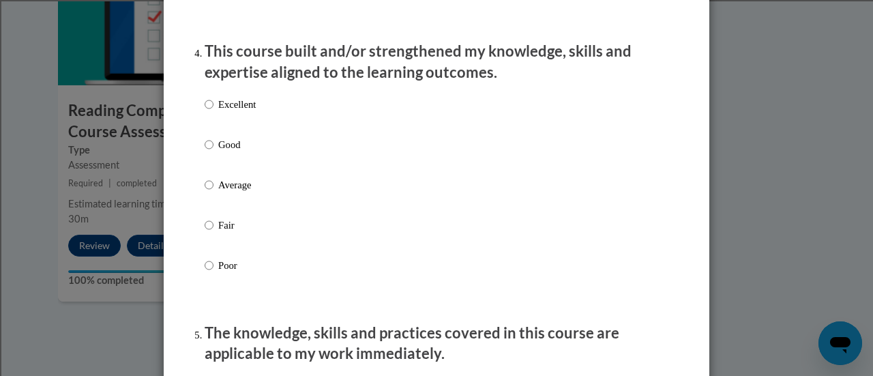
scroll to position [957, 0]
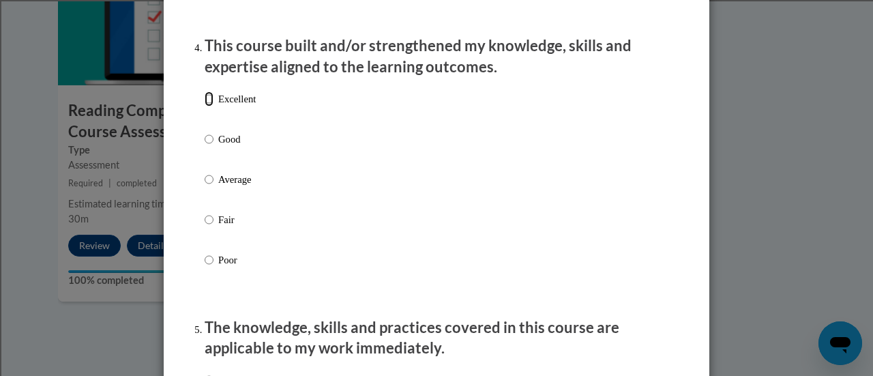
click at [205, 106] on input "Excellent" at bounding box center [209, 98] width 9 height 15
radio input "true"
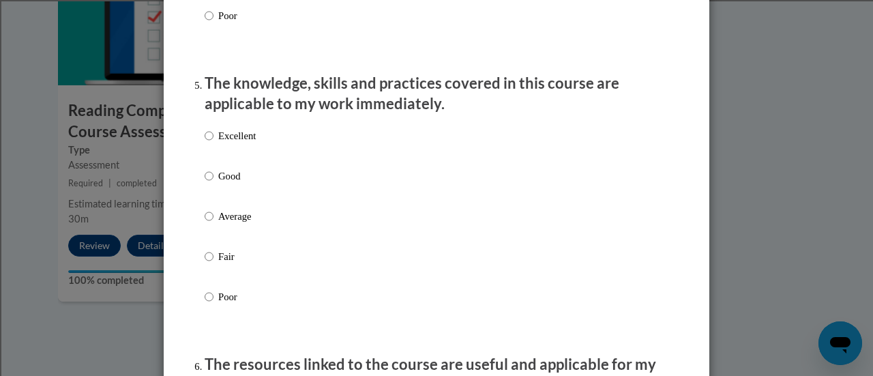
scroll to position [1227, 0]
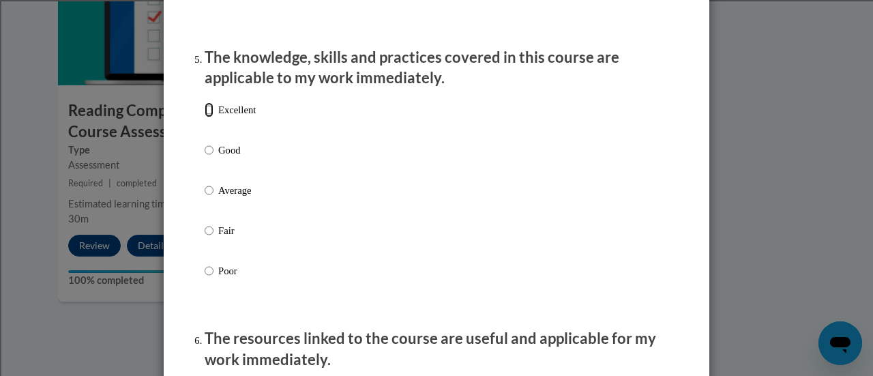
click at [206, 117] on input "Excellent" at bounding box center [209, 109] width 9 height 15
radio input "true"
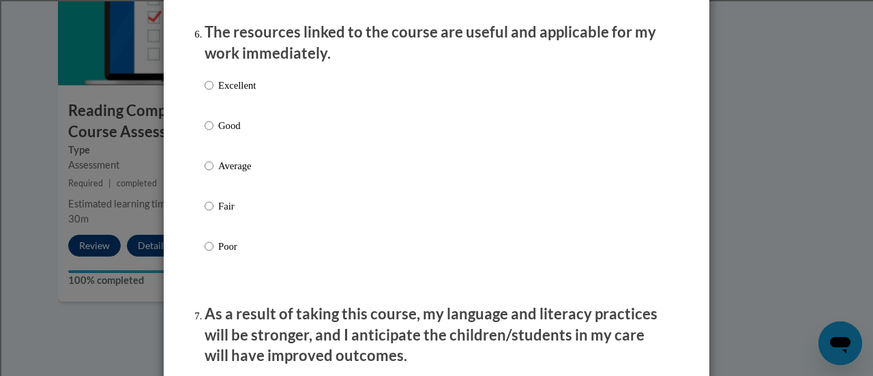
scroll to position [1534, 0]
click at [205, 92] on input "Excellent" at bounding box center [209, 84] width 9 height 15
radio input "true"
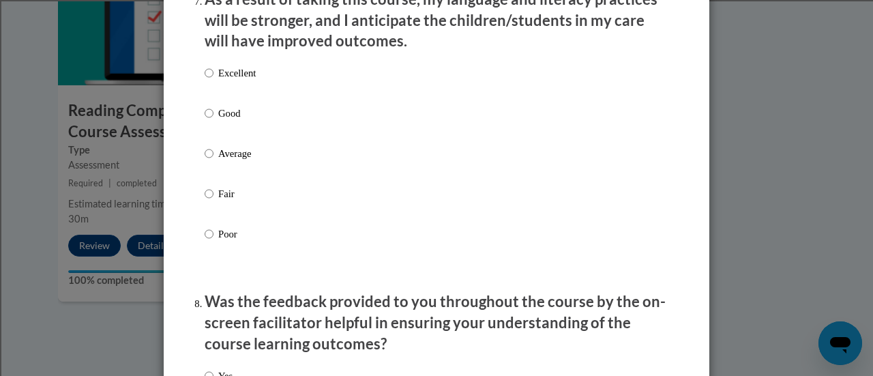
scroll to position [1850, 0]
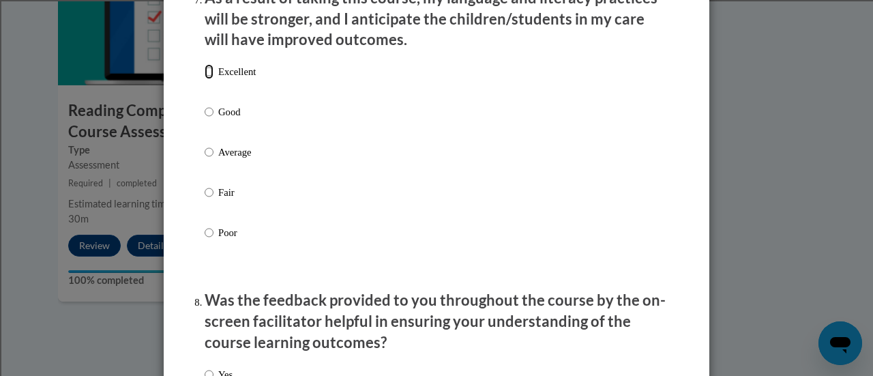
click at [205, 79] on input "Excellent" at bounding box center [209, 71] width 9 height 15
radio input "true"
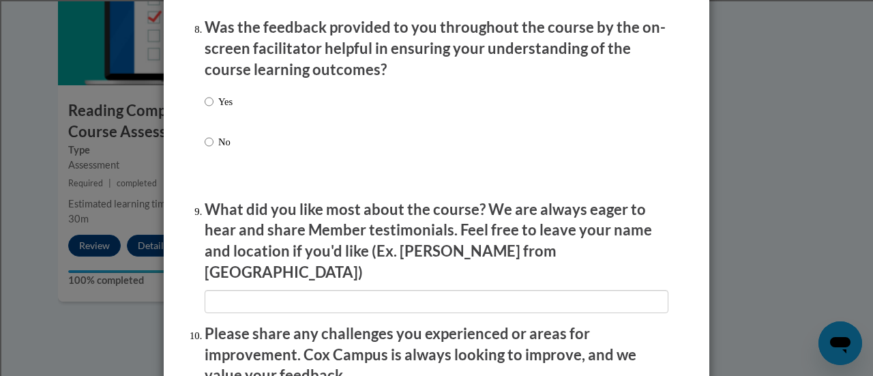
scroll to position [2125, 0]
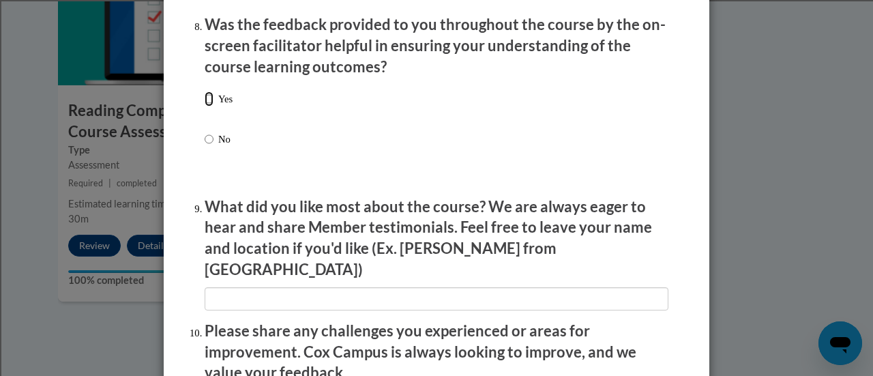
click at [205, 106] on input "Yes" at bounding box center [209, 98] width 9 height 15
radio input "true"
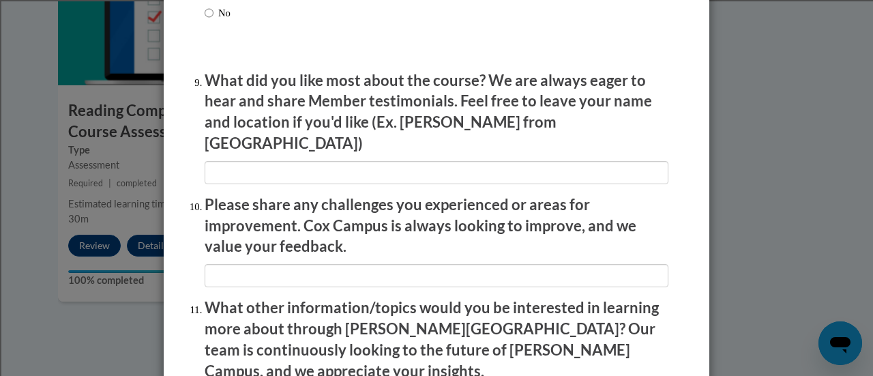
scroll to position [2260, 0]
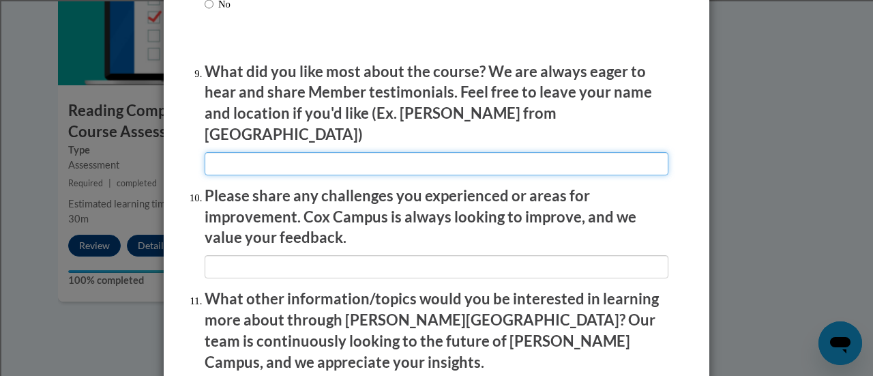
click at [229, 155] on input "textbox" at bounding box center [437, 163] width 464 height 23
type input "I"
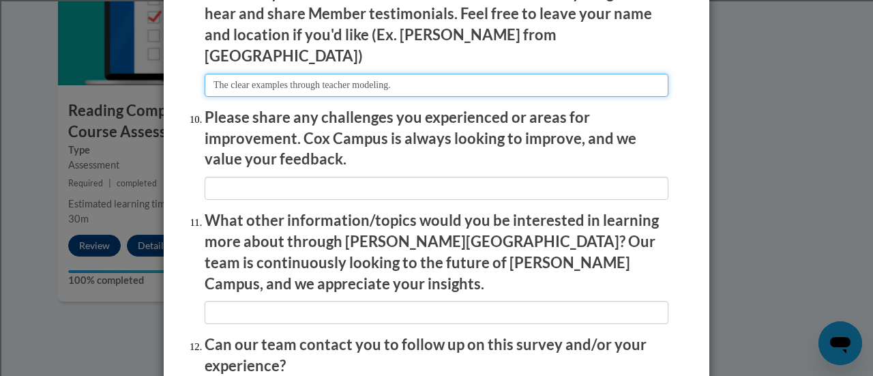
scroll to position [2339, 0]
type input "The clear examples through teacher modeling."
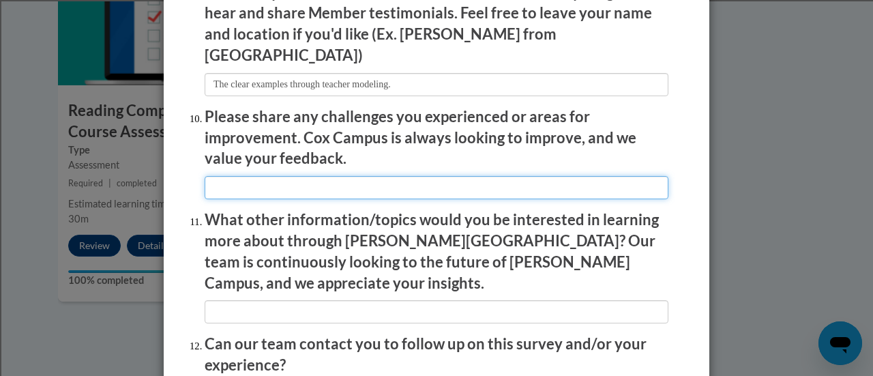
click at [231, 177] on input "textbox" at bounding box center [437, 187] width 464 height 23
type input "I"
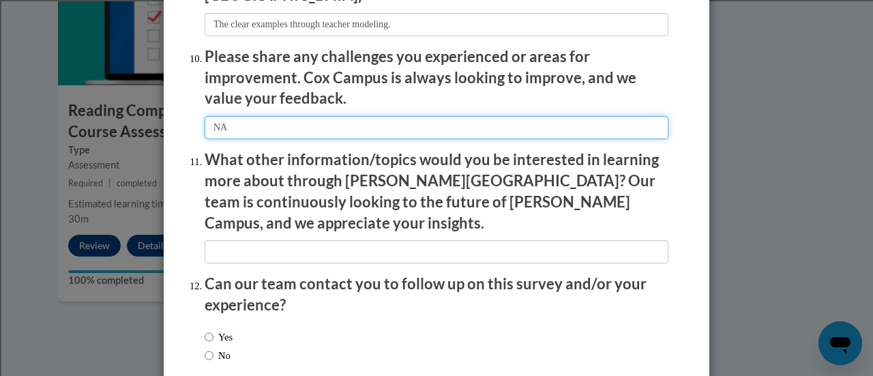
scroll to position [2410, 0]
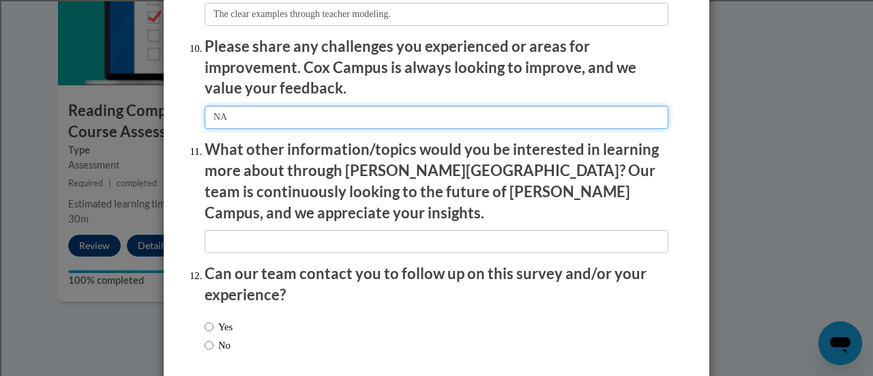
type input "NA"
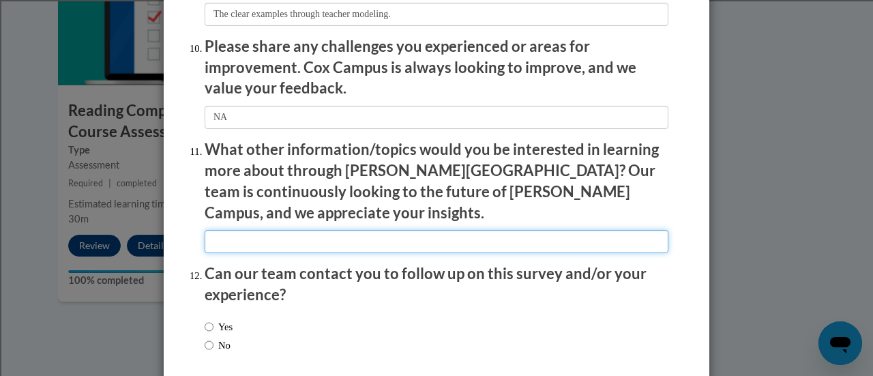
click at [226, 230] on input "textbox" at bounding box center [437, 241] width 464 height 23
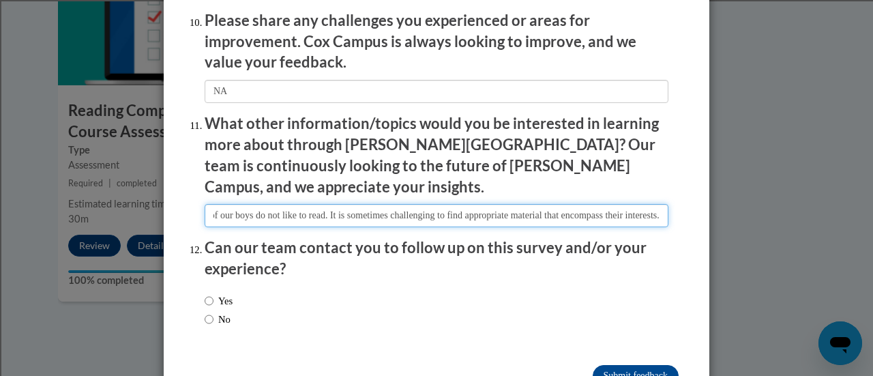
scroll to position [2437, 0]
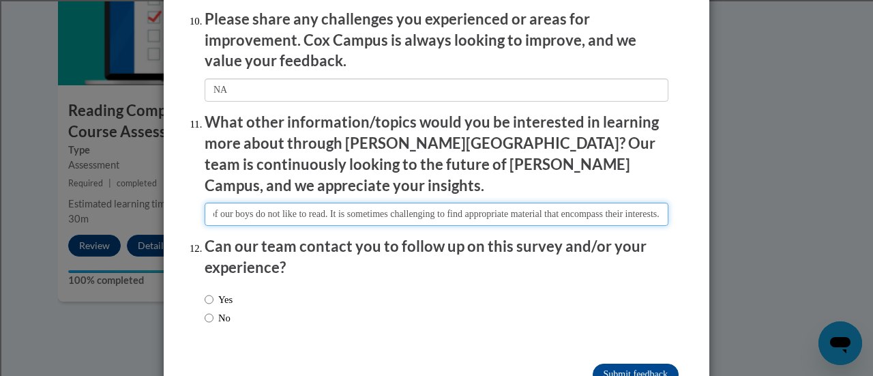
type input "Developing an interest in reading. Many of our boys do not like to read. It is …"
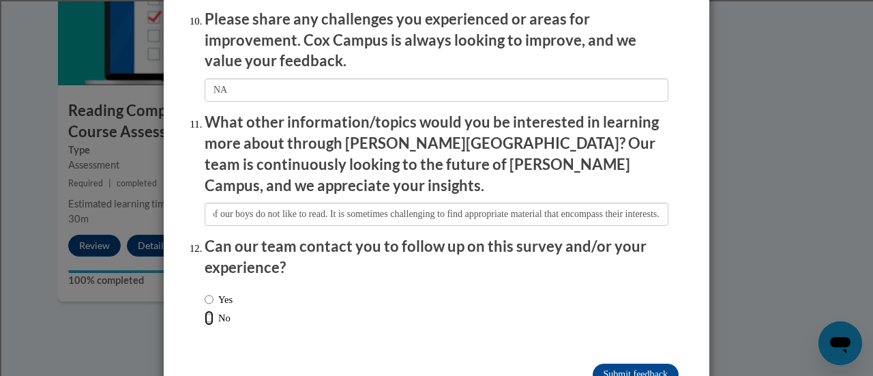
scroll to position [0, 0]
click at [206, 310] on input "No" at bounding box center [209, 317] width 9 height 15
radio input "true"
click at [205, 292] on input "Yes" at bounding box center [209, 299] width 9 height 15
radio input "true"
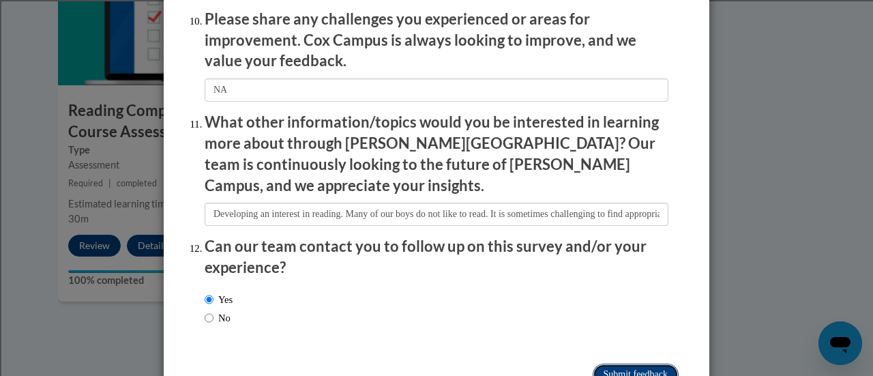
click at [632, 364] on input "Submit feedback" at bounding box center [636, 375] width 86 height 22
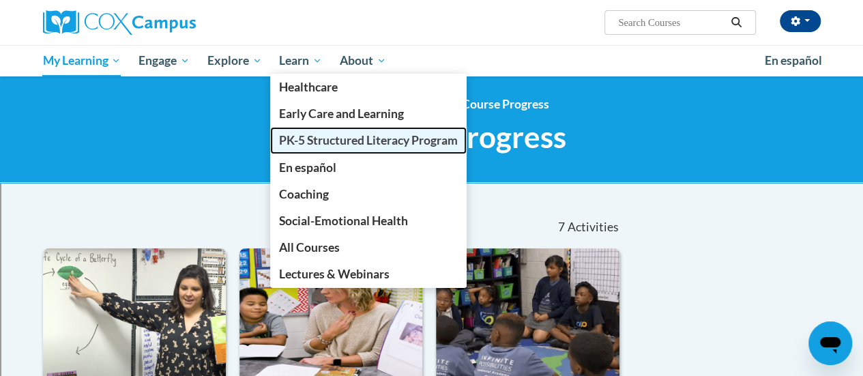
click at [327, 136] on span "PK-5 Structured Literacy Program" at bounding box center [368, 140] width 179 height 14
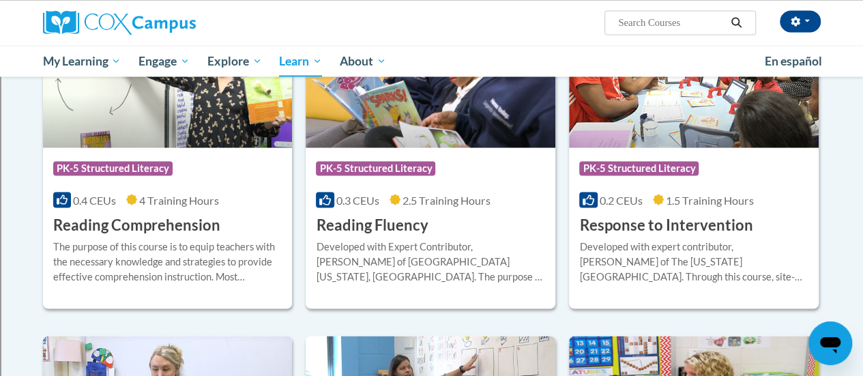
scroll to position [1230, 0]
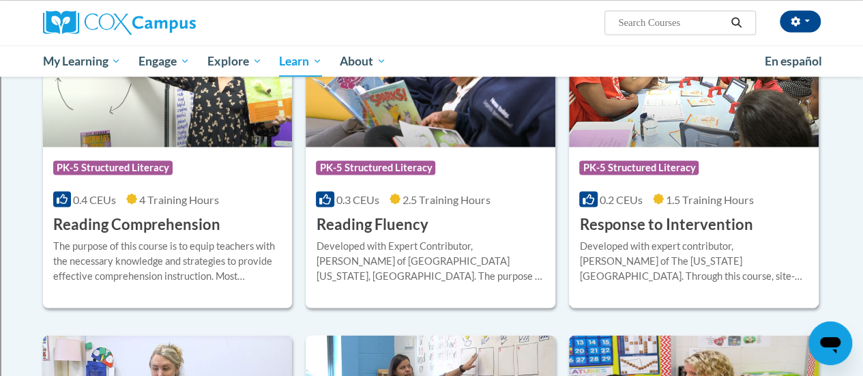
click at [640, 211] on div "Course Category: PK-5 Structured Literacy 0.2 CEUs 1.5 Training Hours COURSE Re…" at bounding box center [694, 190] width 250 height 87
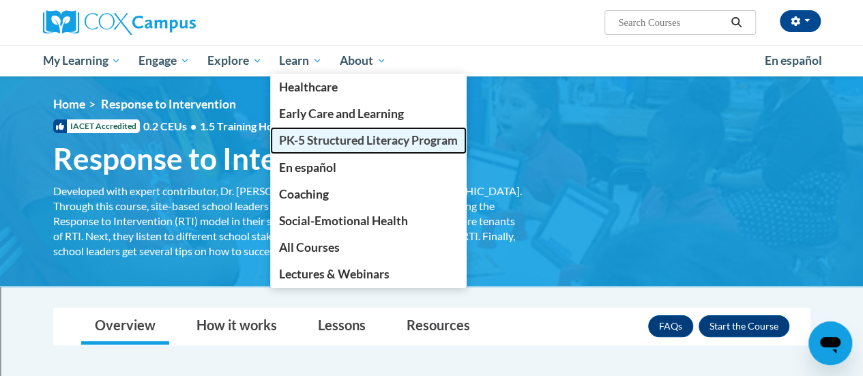
click at [297, 140] on span "PK-5 Structured Literacy Program" at bounding box center [368, 140] width 179 height 14
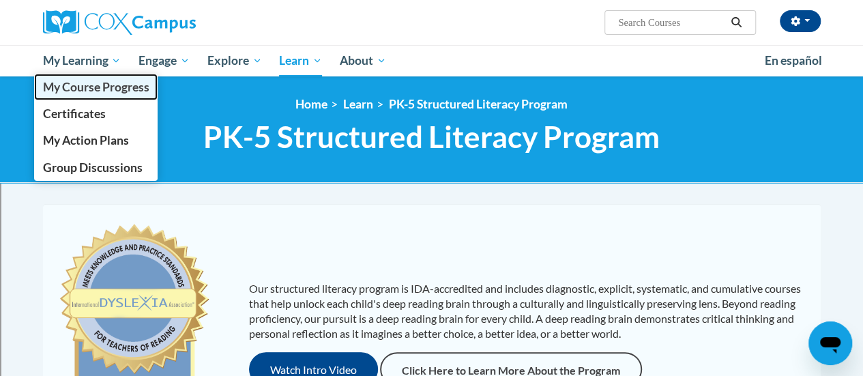
click at [86, 91] on span "My Course Progress" at bounding box center [95, 87] width 106 height 14
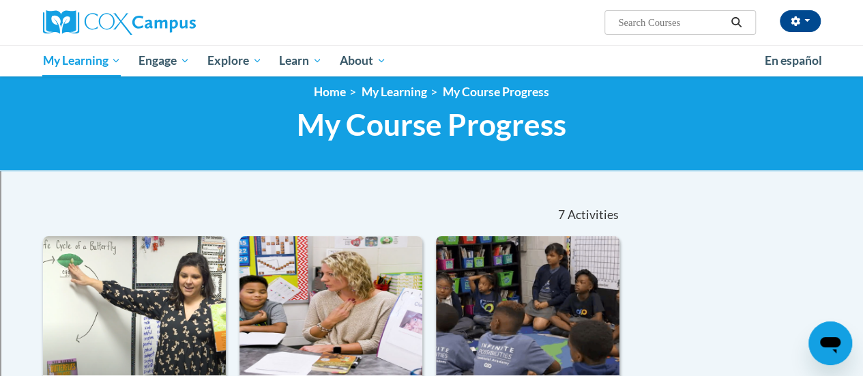
scroll to position [11, 0]
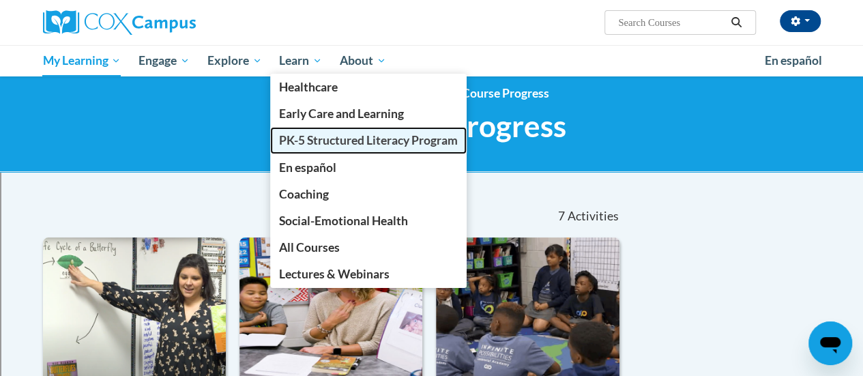
click at [312, 141] on span "PK-5 Structured Literacy Program" at bounding box center [368, 140] width 179 height 14
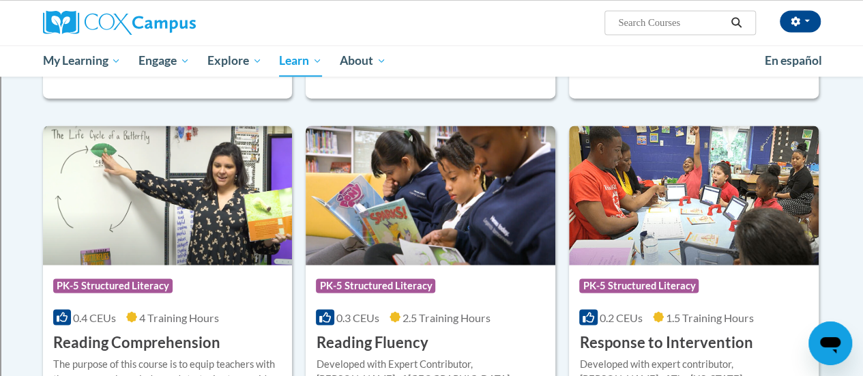
scroll to position [1235, 0]
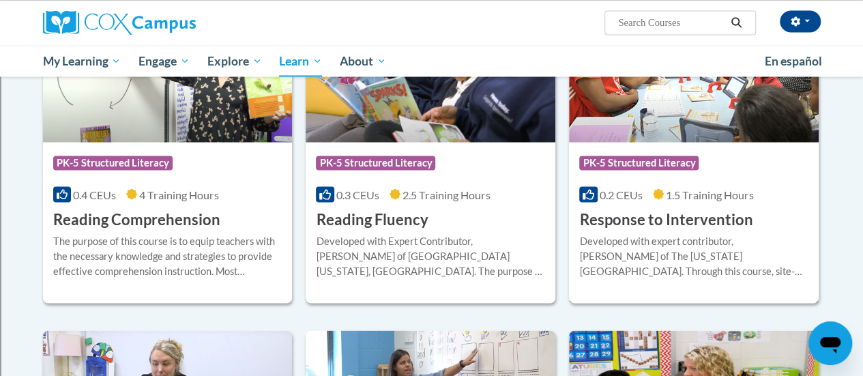
click at [636, 181] on div "Course Category: PK-5 Structured Literacy 0.2 CEUs 1.5 Training Hours COURSE Re…" at bounding box center [694, 185] width 250 height 87
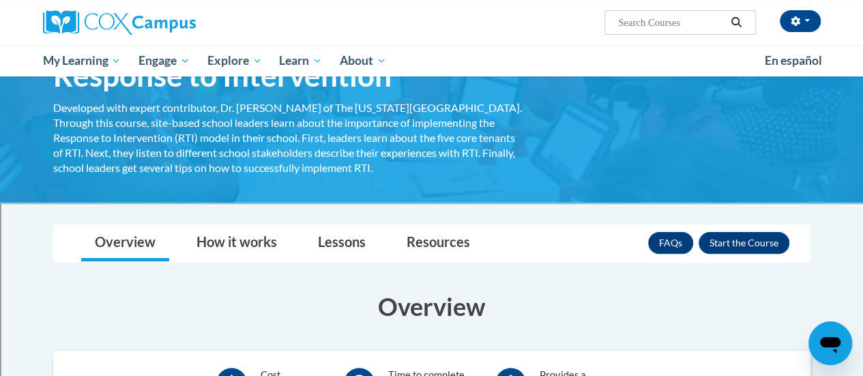
scroll to position [83, 0]
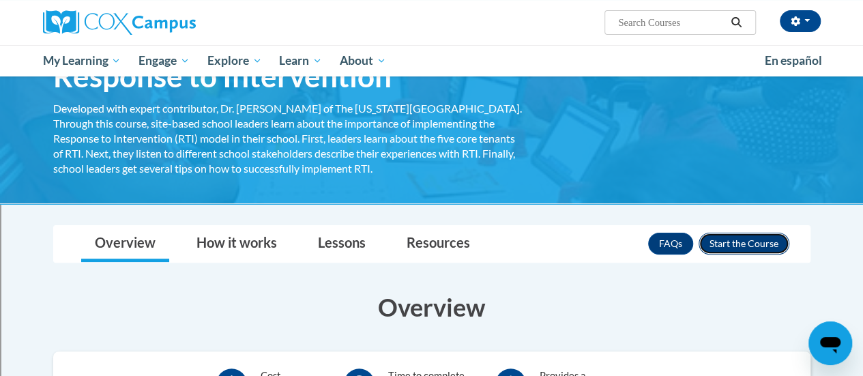
click at [733, 239] on button "Enroll" at bounding box center [744, 244] width 91 height 22
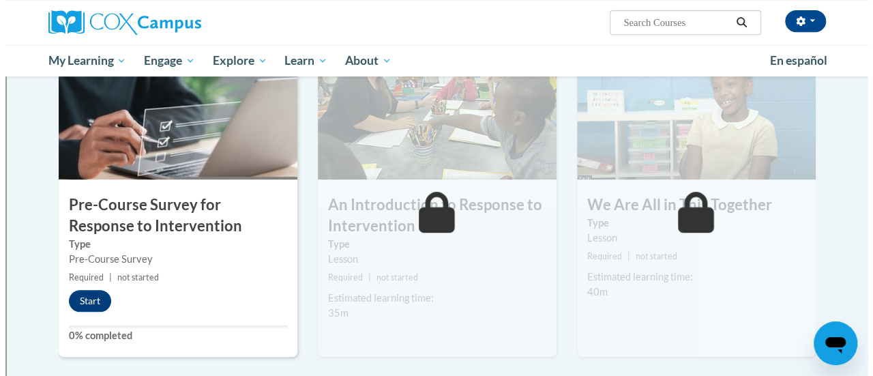
scroll to position [304, 0]
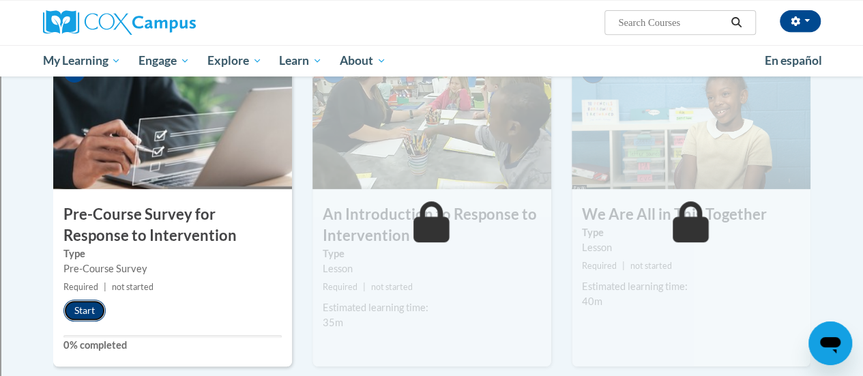
click at [81, 307] on button "Start" at bounding box center [84, 310] width 42 height 22
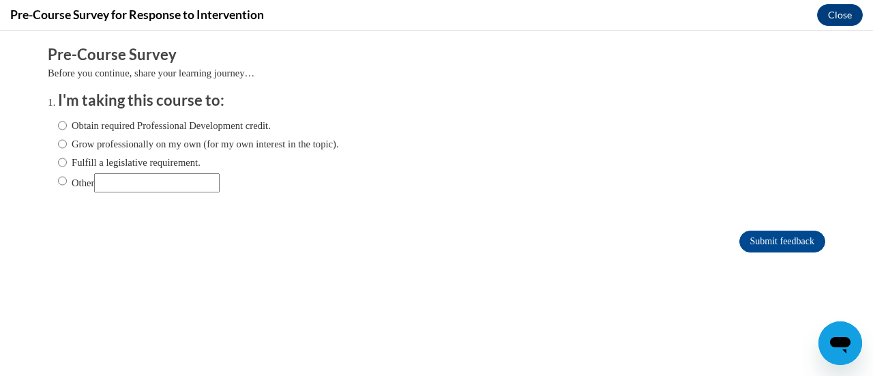
scroll to position [0, 0]
click at [58, 123] on input "Obtain required Professional Development credit." at bounding box center [62, 125] width 9 height 15
radio input "true"
click at [58, 162] on input "Fulfill a legislative requirement." at bounding box center [62, 162] width 9 height 15
radio input "true"
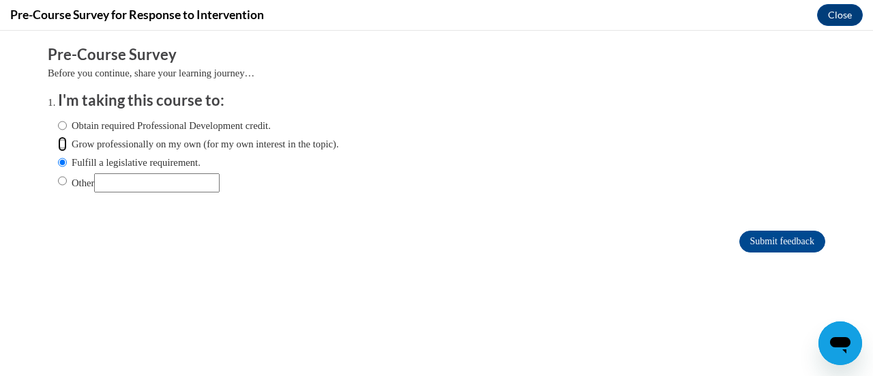
click at [58, 141] on input "Grow professionally on my own (for my own interest in the topic)." at bounding box center [62, 143] width 9 height 15
radio input "true"
click at [745, 236] on input "Submit feedback" at bounding box center [783, 242] width 86 height 22
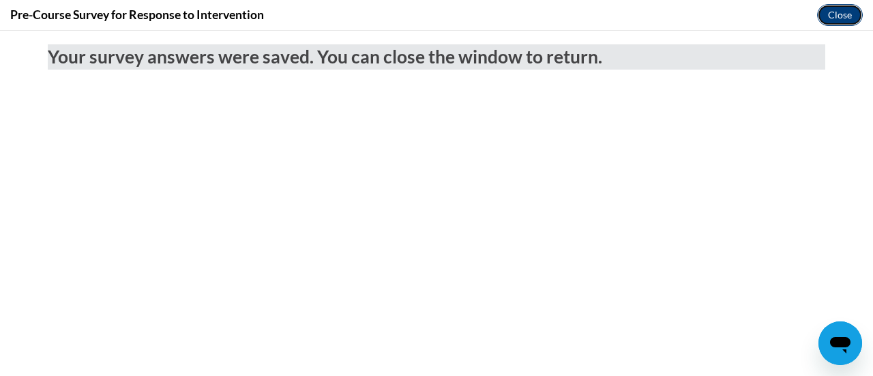
click at [838, 11] on button "Close" at bounding box center [840, 15] width 46 height 22
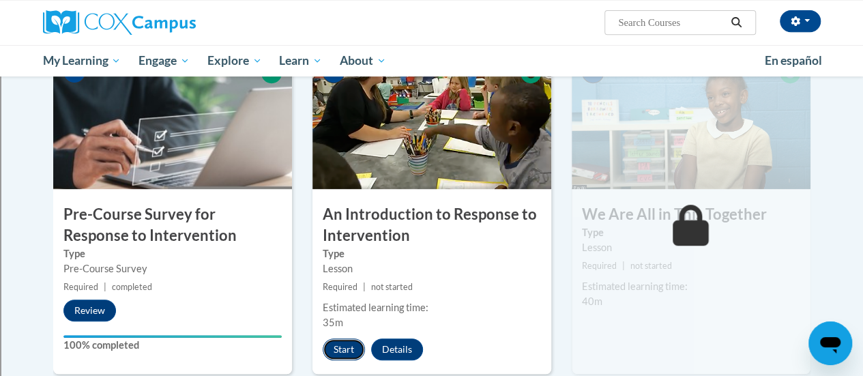
click at [343, 350] on button "Start" at bounding box center [344, 349] width 42 height 22
